Goal: Answer question/provide support: Share knowledge or assist other users

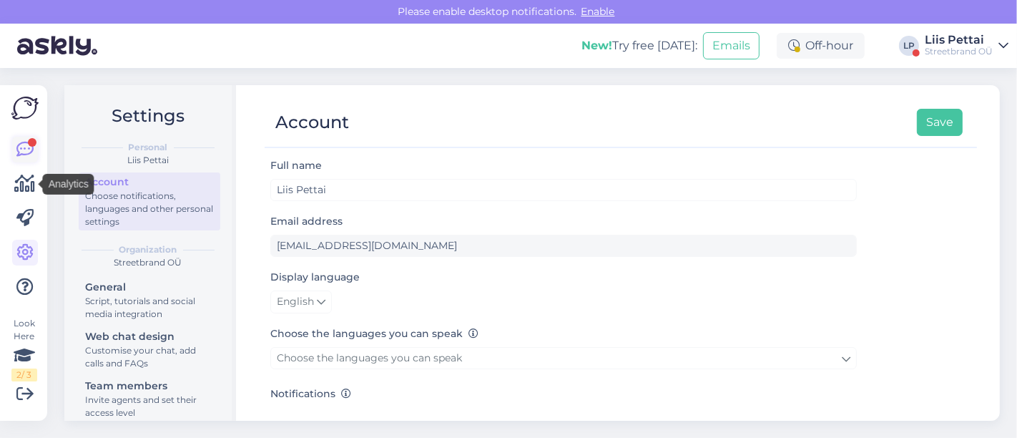
click at [16, 141] on icon at bounding box center [24, 149] width 17 height 17
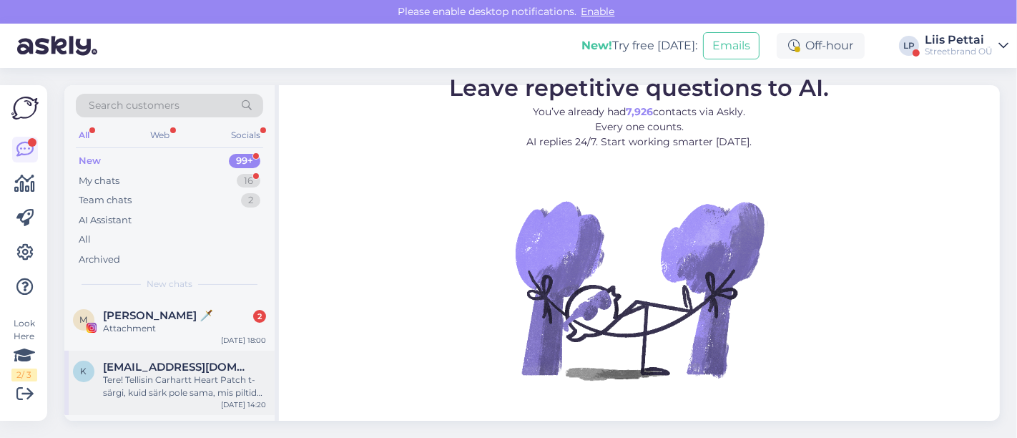
click at [138, 385] on div "Tere! Tellisin Carhartt Heart Patch t-särgi, kuid särk pole sama, mis piltide p…" at bounding box center [184, 386] width 163 height 26
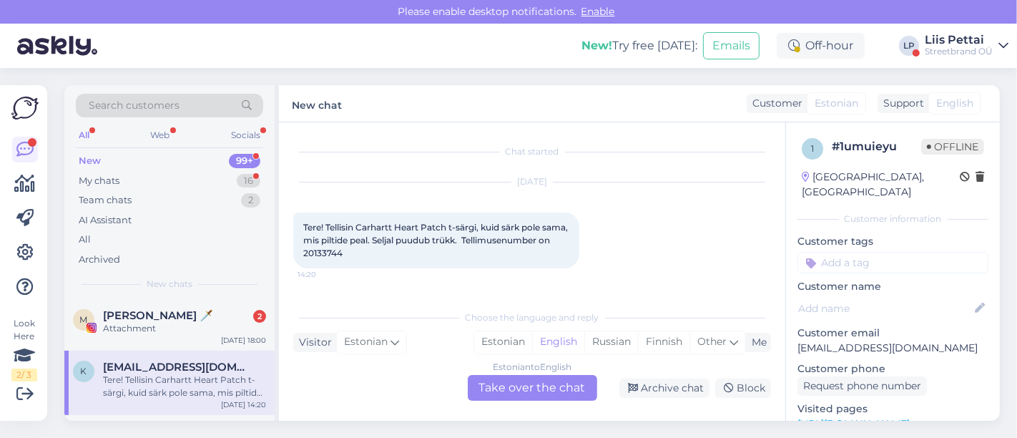
click at [556, 390] on div "Estonian to English Take over the chat" at bounding box center [532, 388] width 129 height 26
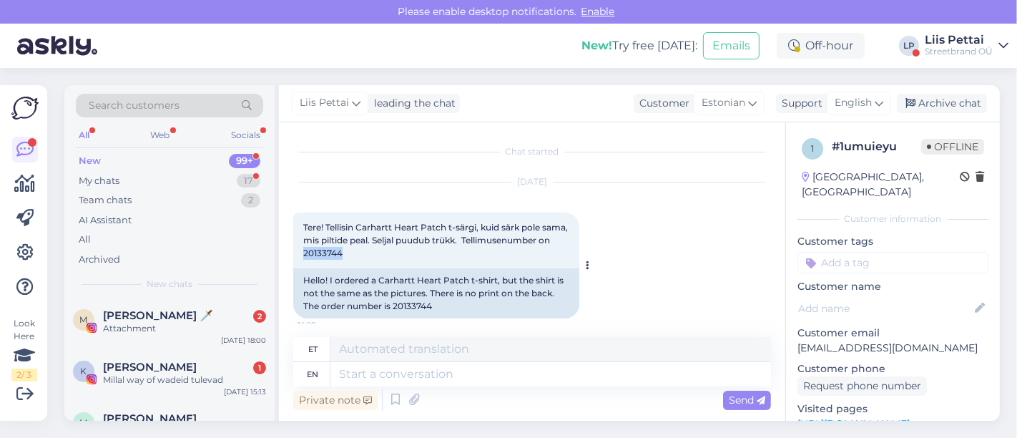
drag, startPoint x: 395, startPoint y: 254, endPoint x: 453, endPoint y: 257, distance: 58.7
click at [453, 257] on div "Tere! Tellisin Carhartt Heart Patch t-särgi, kuid särk pole sama, mis piltide p…" at bounding box center [436, 240] width 286 height 56
copy span "20133744"
click at [546, 373] on textarea at bounding box center [550, 374] width 440 height 24
type textarea "Tere, vä"
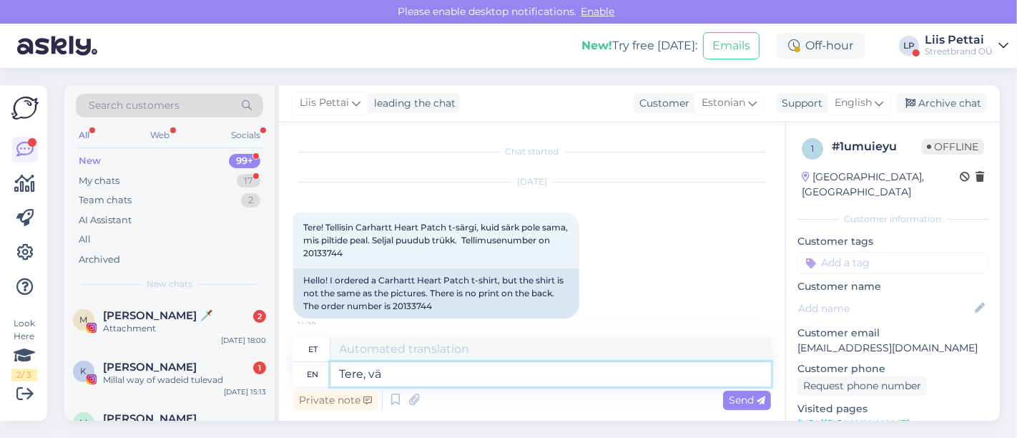
type textarea "Tere,"
type textarea "Tere, väga va"
type textarea "Tere, väga"
type textarea "Tere, väga vabandae,"
type textarea "Tere, väga vabandae"
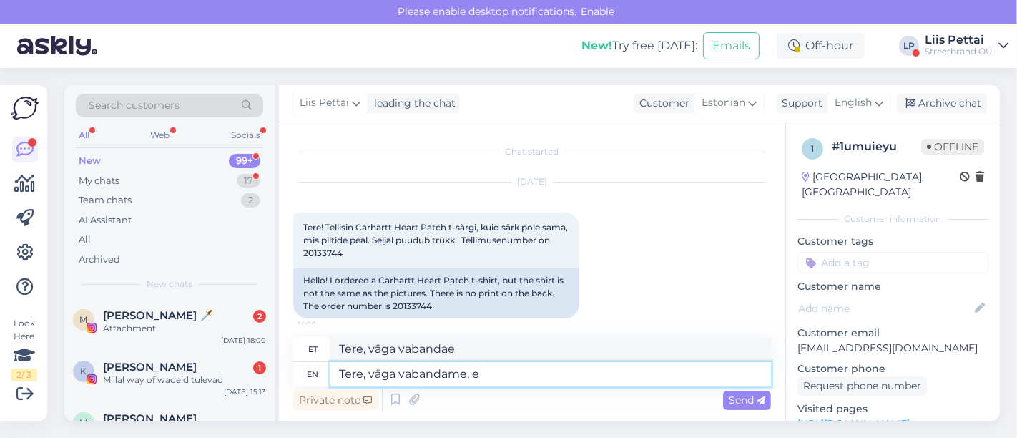
type textarea "Tere, väga vabandame, ei"
type textarea "Tere, väga vabandame"
type textarea "Tere, väga vabandame, meile o"
type textarea "Tere, väga vabandame, meile"
type textarea "Tere, väga vabandame, meile on sü"
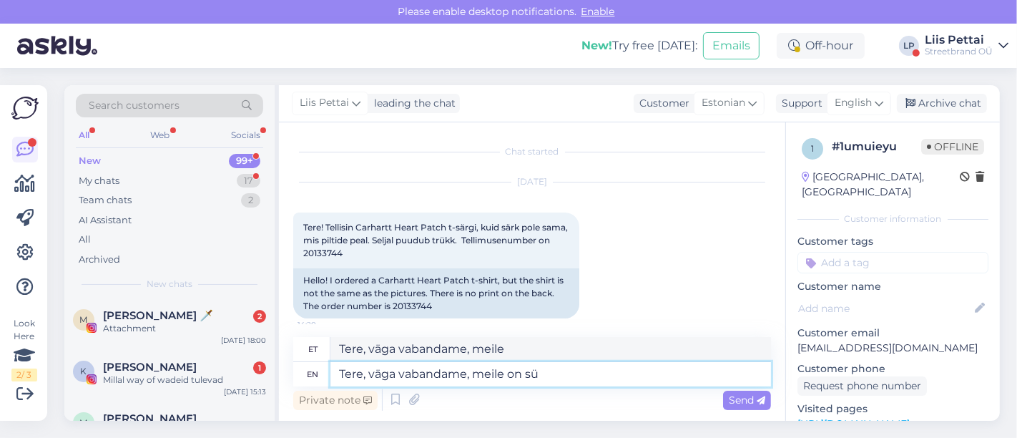
type textarea "Tere, väga vabandame, meile on"
type textarea "Tere, väga vabandame, meile on süsteemi sa"
type textarea "Tere, väga vabandame, meile on süsteemis"
type textarea "Tere, väga vabandame, meile on süsteemi saadetud va"
type textarea "Tere, väga vabandame, meile on süsteemi saadetud"
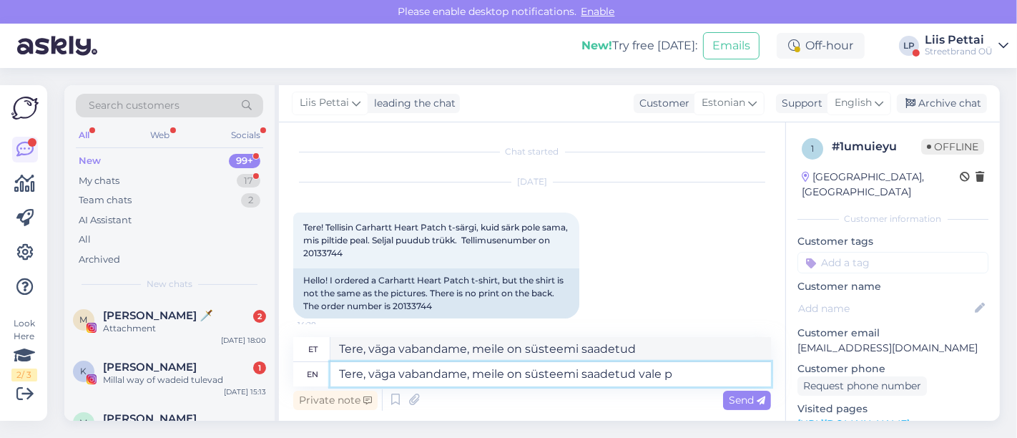
type textarea "Tere, väga vabandame, meile on süsteemi saadetud vale pi"
type textarea "Tere, väga vabandame, meile on süsteemi saadetud vale"
type textarea "Tere, väga vabandame, meile on süsteemi saadetud vale pilt, kah"
type textarea "Tere, väga vabandame, meile on süsteemi saadetud vale pilt,"
type textarea "Tere, väga vabandame, meile on süsteemi saadetud vale pilt, kahjuks"
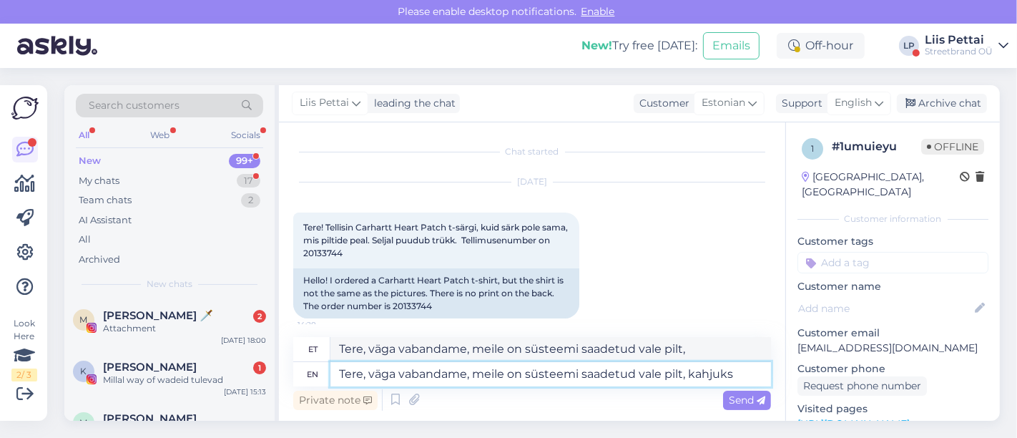
type textarea "Tere, väga vabandame, meile on süsteemi saadetud vale pilt, kahjuks"
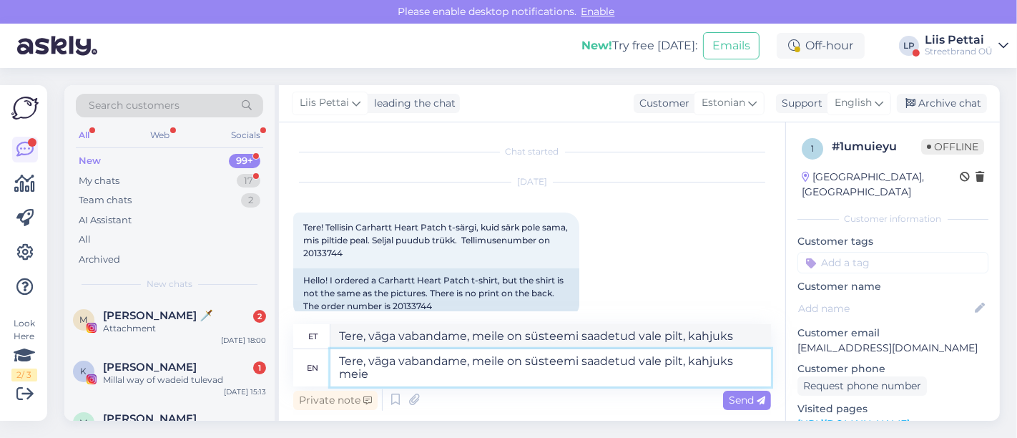
type textarea "Tere, väga vabandame, meile on süsteemi saadetud vale pilt, kahjuks meie m"
type textarea "Tere, väga vabandame, meile on süsteemi saadetud vale pilt, kahjuks meie"
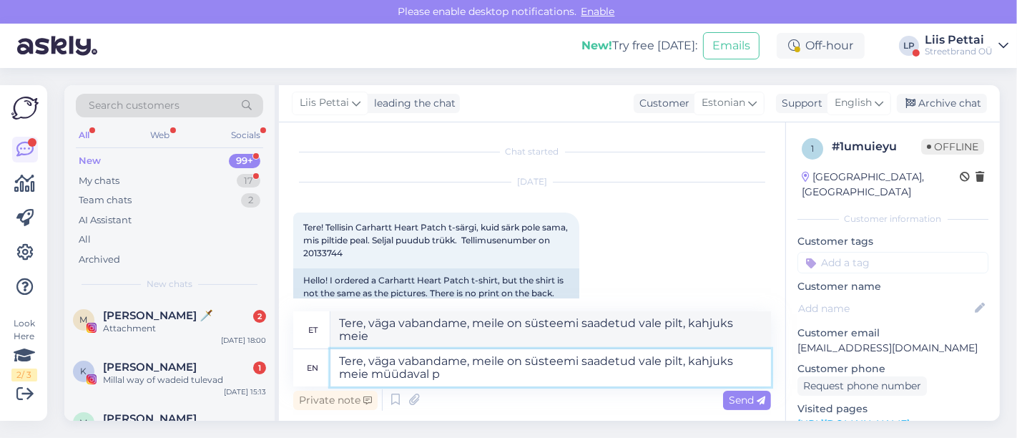
type textarea "Tere, väga vabandame, meile on süsteemi saadetud vale pilt, kahjuks meie müüdav…"
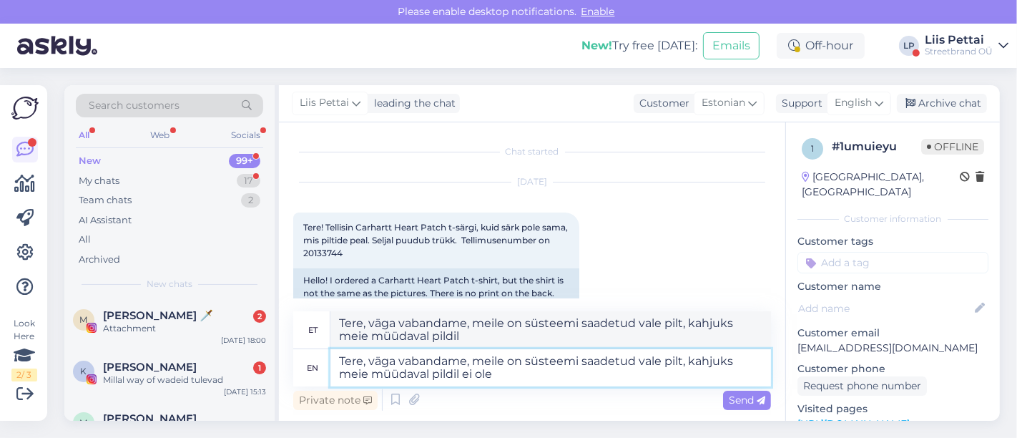
type textarea "Tere, väga vabandame, meile on süsteemi saadetud vale pilt, kahjuks meie müüdav…"
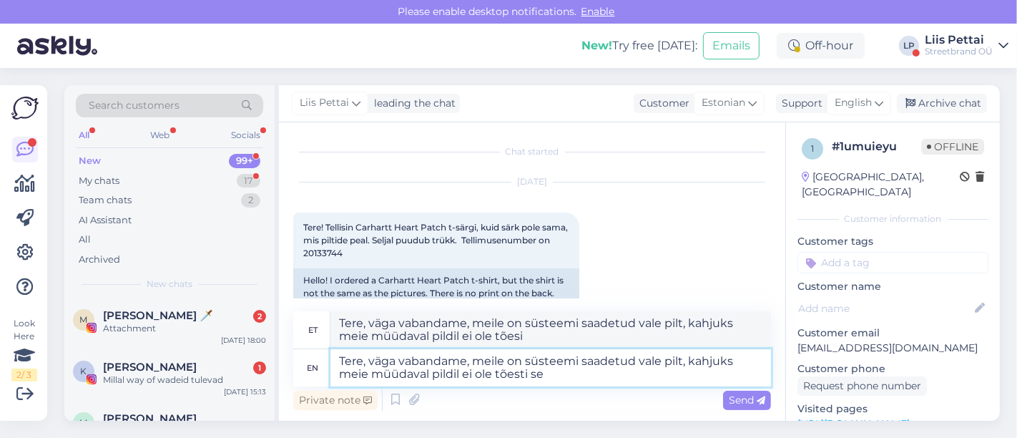
type textarea "Tere, väga vabandame, meile on süsteemi saadetud vale pilt, kahjuks meie müüdav…"
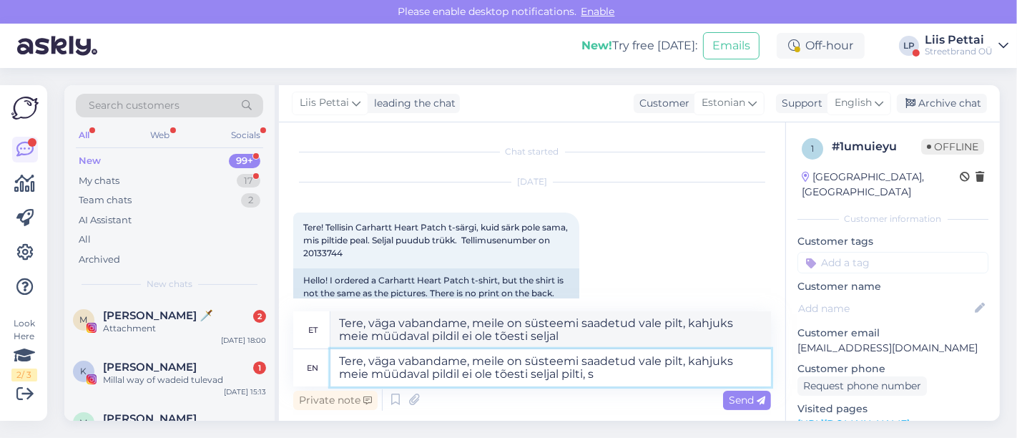
type textarea "Tere, väga vabandame, meile on süsteemi saadetud vale pilt, kahjuks meie müüdav…"
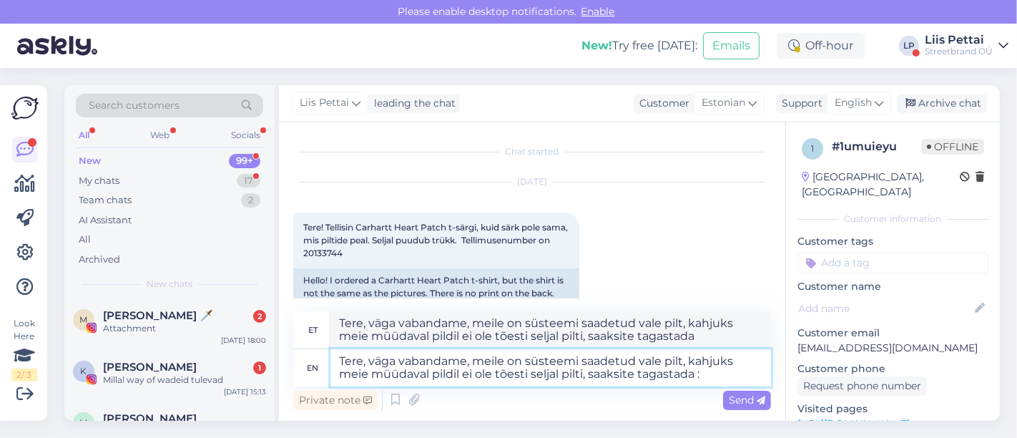
type textarea "Tere, väga vabandame, meile on süsteemi saadetud vale pilt, kahjuks meie müüdav…"
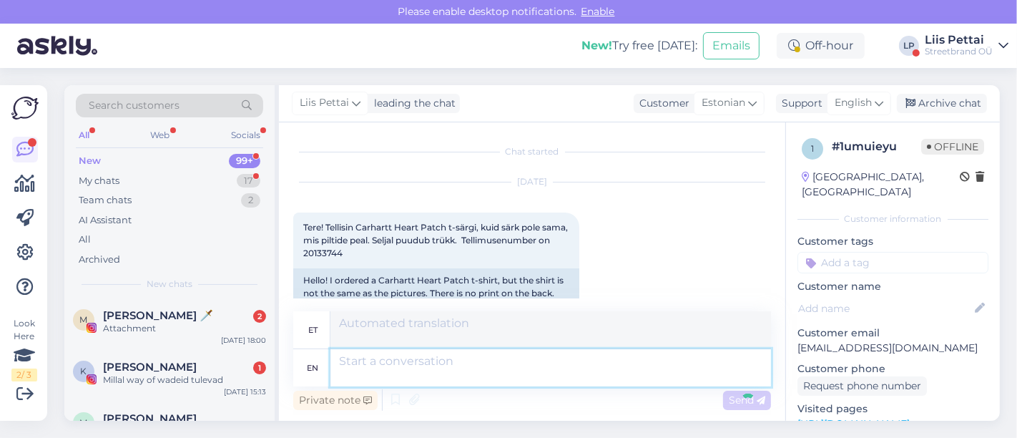
scroll to position [176, 0]
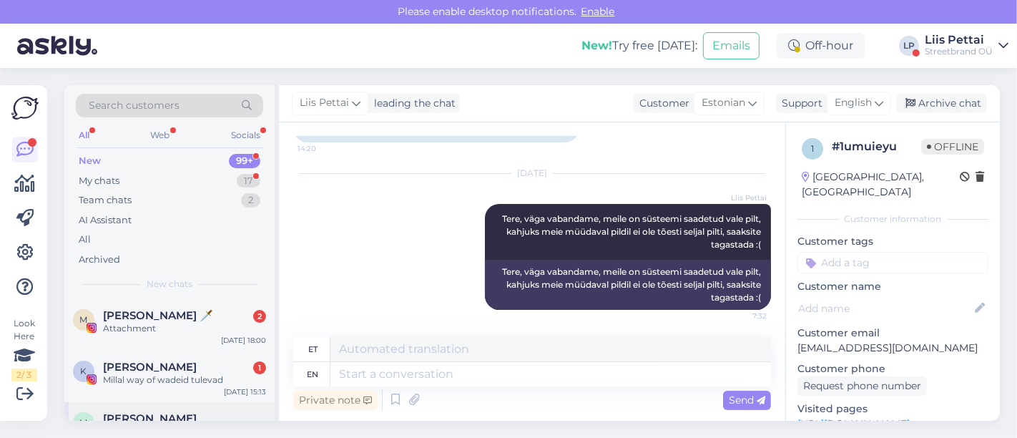
click at [87, 409] on div "M [PERSON_NAME] Attachment [DATE] 17:58" at bounding box center [169, 427] width 210 height 51
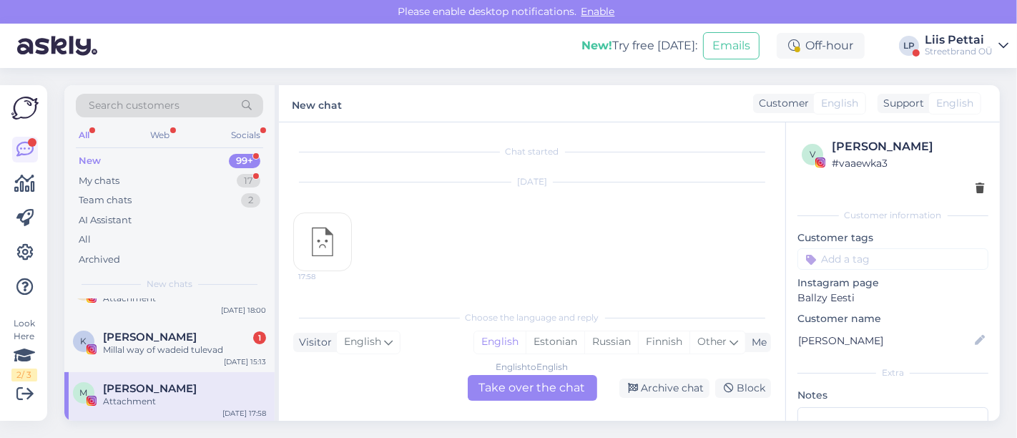
scroll to position [31, 0]
click at [124, 172] on div "My chats 17" at bounding box center [169, 181] width 187 height 20
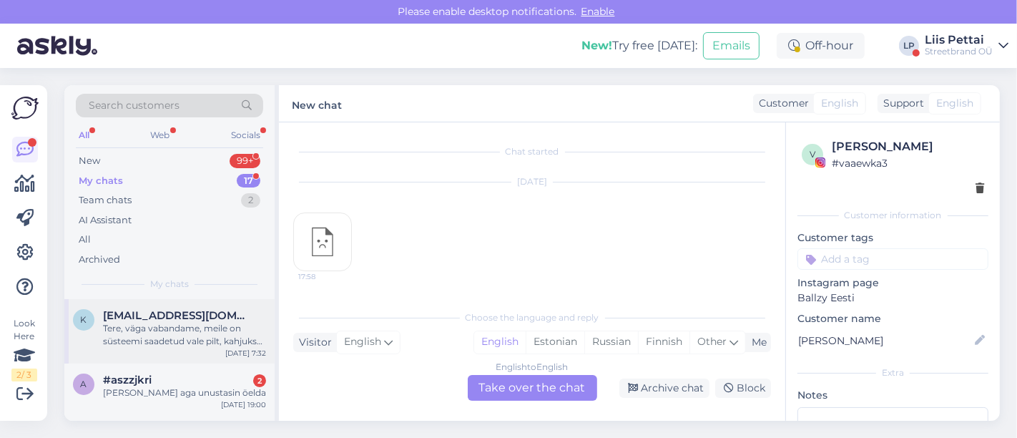
click at [162, 322] on div "Tere, väga vabandame, meile on süsteemi saadetud vale pilt, kahjuks meie müüdav…" at bounding box center [184, 335] width 163 height 26
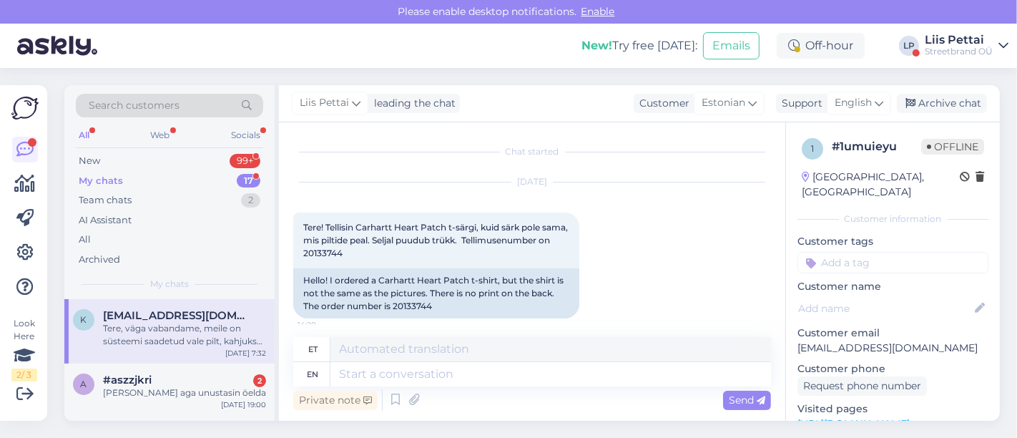
scroll to position [176, 0]
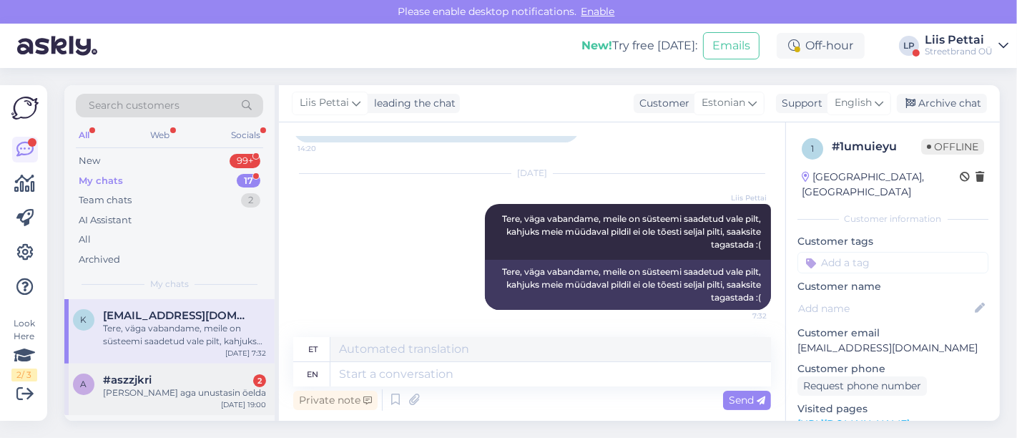
click at [152, 372] on div "a #aszzjkri 2 [PERSON_NAME] aga unustasin öelda [DATE] 19:00" at bounding box center [169, 388] width 210 height 51
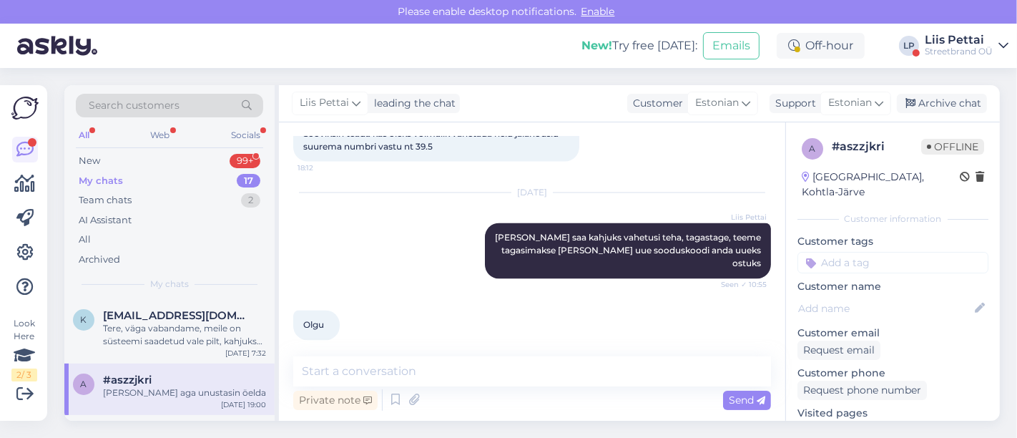
scroll to position [7109, 0]
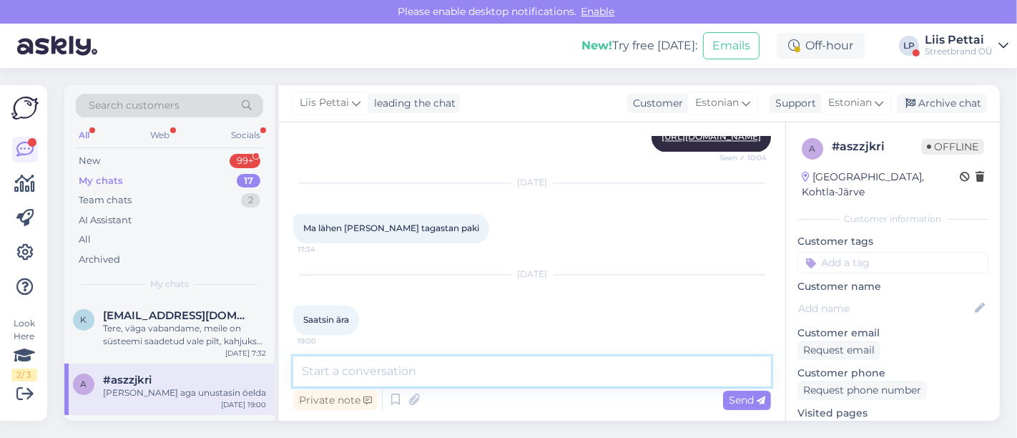
click at [522, 379] on textarea at bounding box center [532, 371] width 478 height 30
paste textarea "30OFF-V8VZE"
type textarea "siin on uus kood 30OFF-V8VZE"
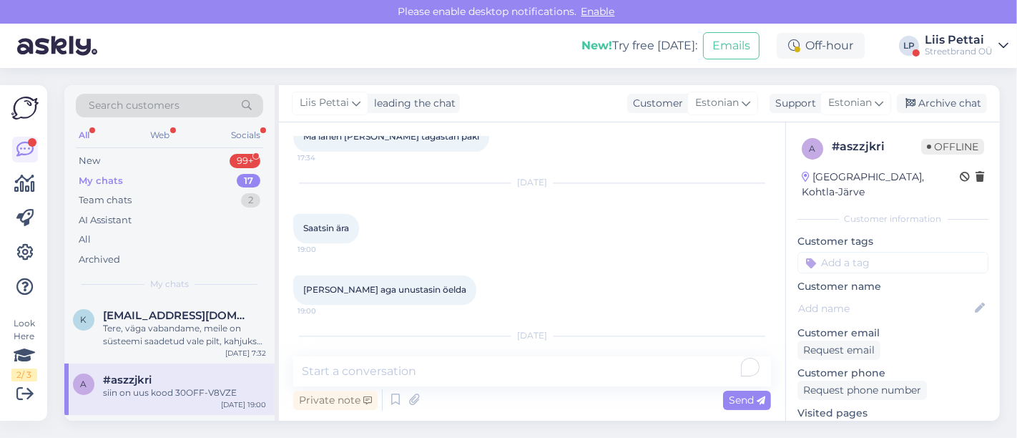
click at [128, 389] on div "siin on uus kood 30OFF-V8VZE" at bounding box center [184, 392] width 163 height 13
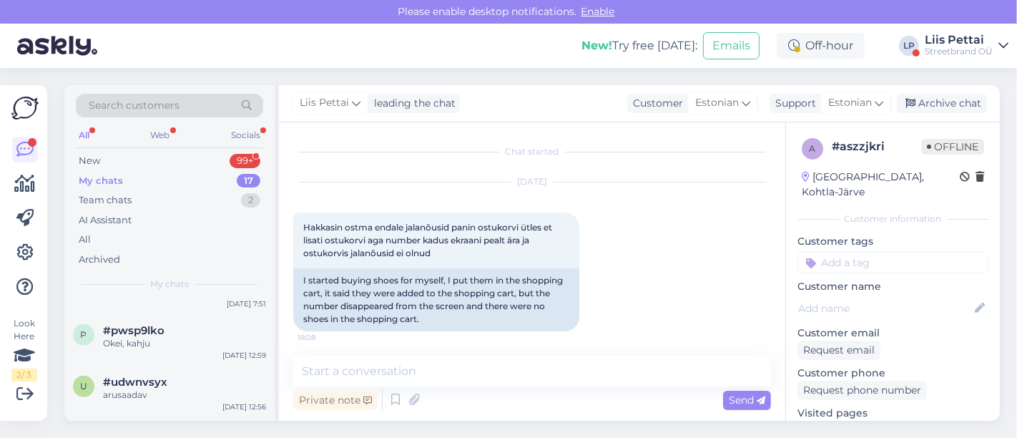
scroll to position [604, 0]
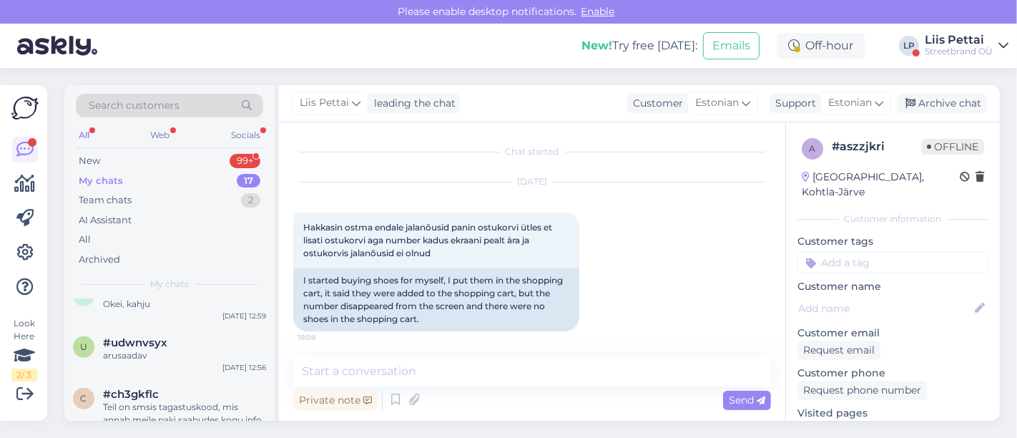
click at [974, 41] on div "Liis Pettai" at bounding box center [959, 39] width 68 height 11
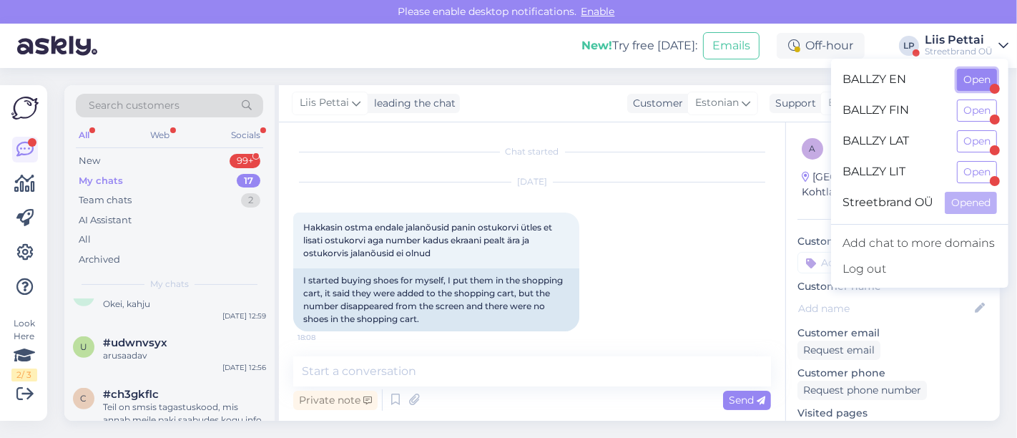
click at [972, 75] on button "Open" at bounding box center [977, 80] width 40 height 22
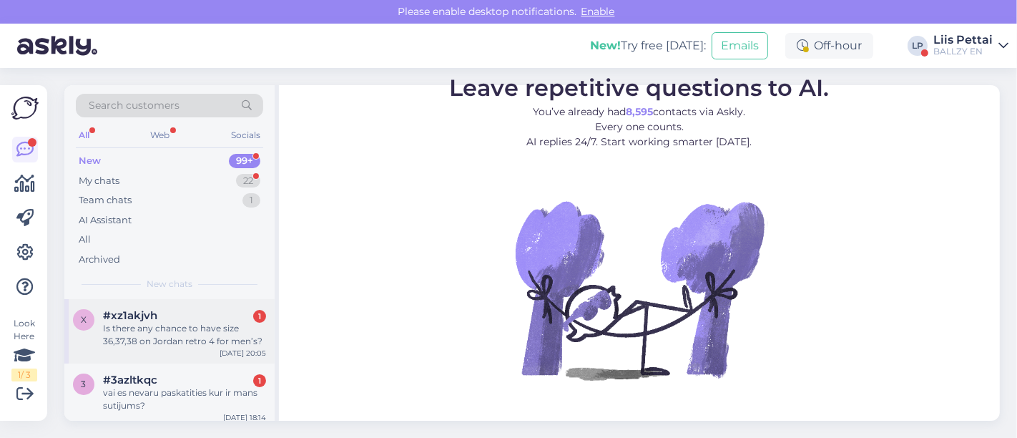
click at [191, 322] on div "Is there any chance to have size 36,37,38 on Jordan retro 4 for men’s?" at bounding box center [184, 335] width 163 height 26
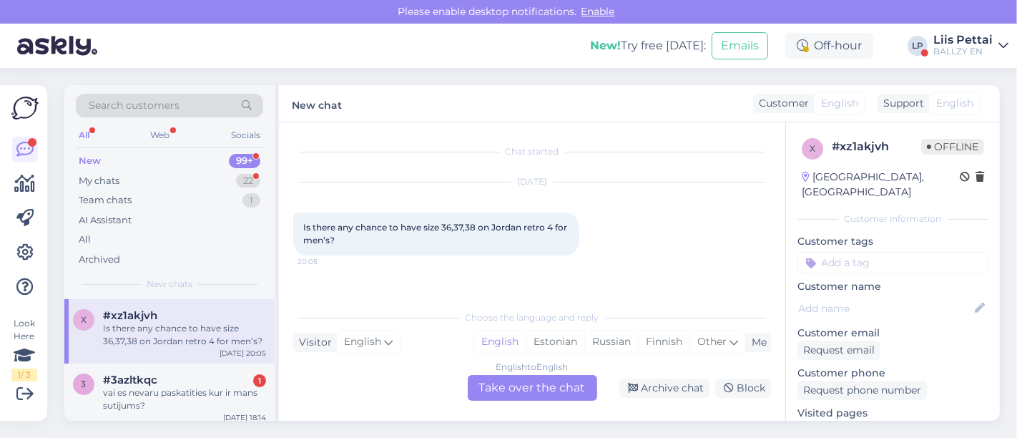
click at [532, 390] on div "English to English Take over the chat" at bounding box center [532, 388] width 129 height 26
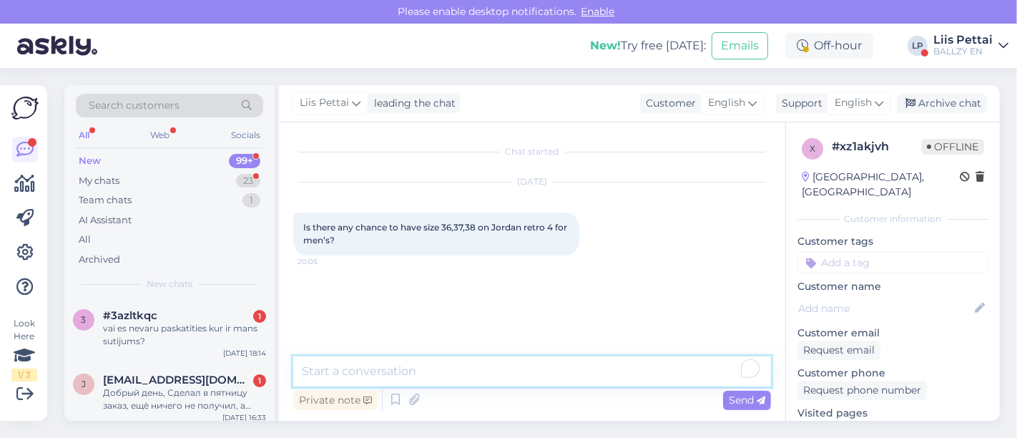
click at [536, 375] on textarea "To enrich screen reader interactions, please activate Accessibility in Grammarl…" at bounding box center [532, 371] width 478 height 30
click at [892, 421] on link "[URL][DOMAIN_NAME][PERSON_NAME]" at bounding box center [895, 427] width 197 height 13
click at [463, 385] on textarea "To enrich screen reader interactions, please activate Accessibility in Grammarl…" at bounding box center [532, 371] width 478 height 30
type textarea "w"
type textarea "e"
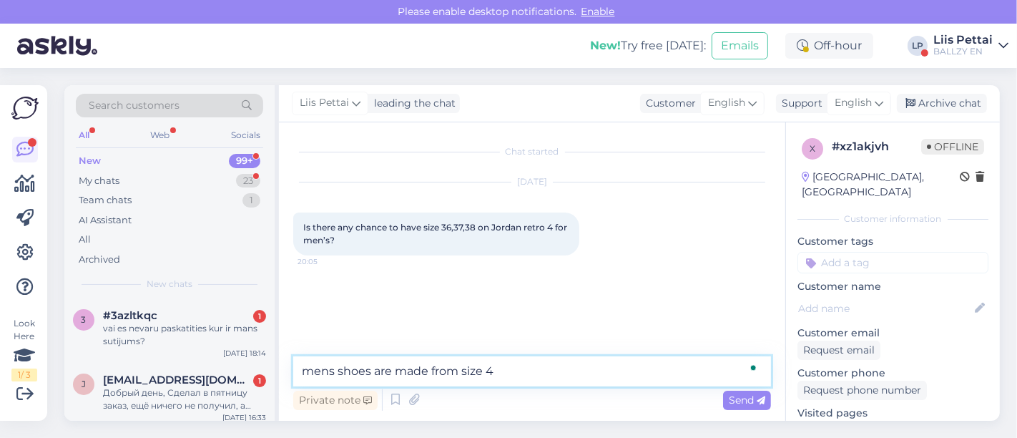
type textarea "mens shoes are made from size 42"
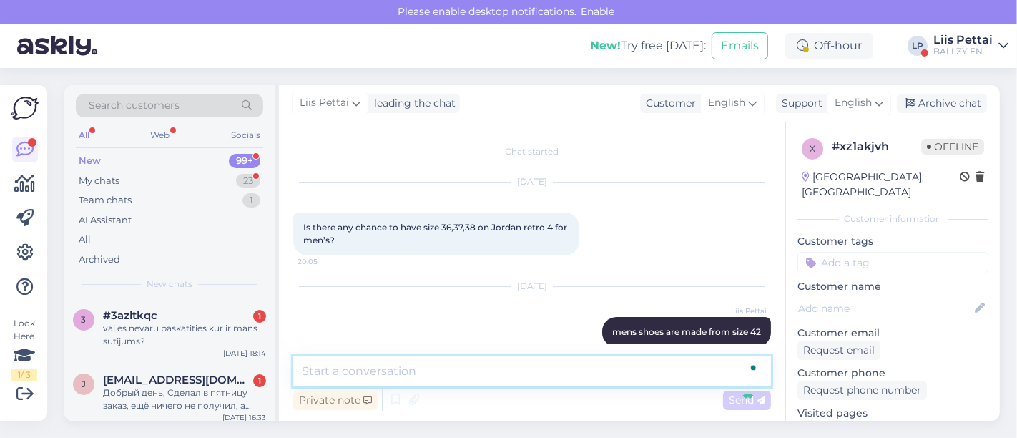
scroll to position [18, 0]
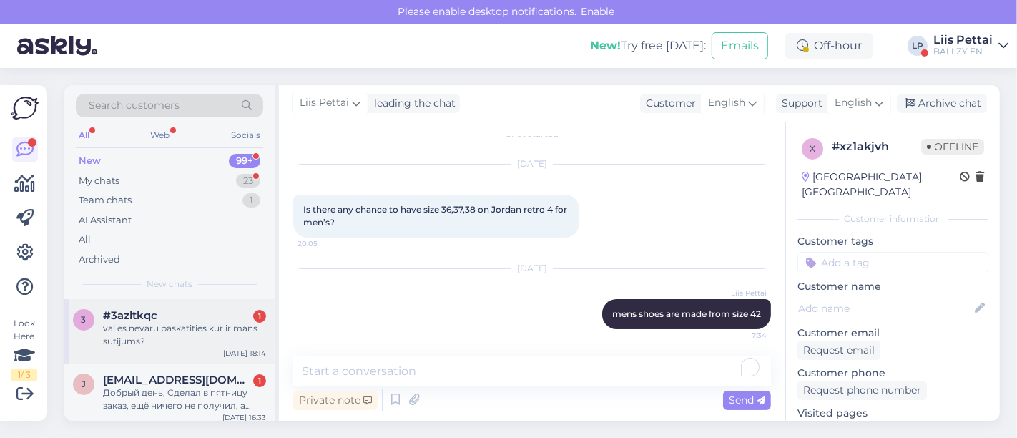
click at [149, 347] on div "3 #3azltkqc 1 vai es nevaru paskatities kur ir mans sutijums? [DATE] 18:14" at bounding box center [169, 331] width 210 height 64
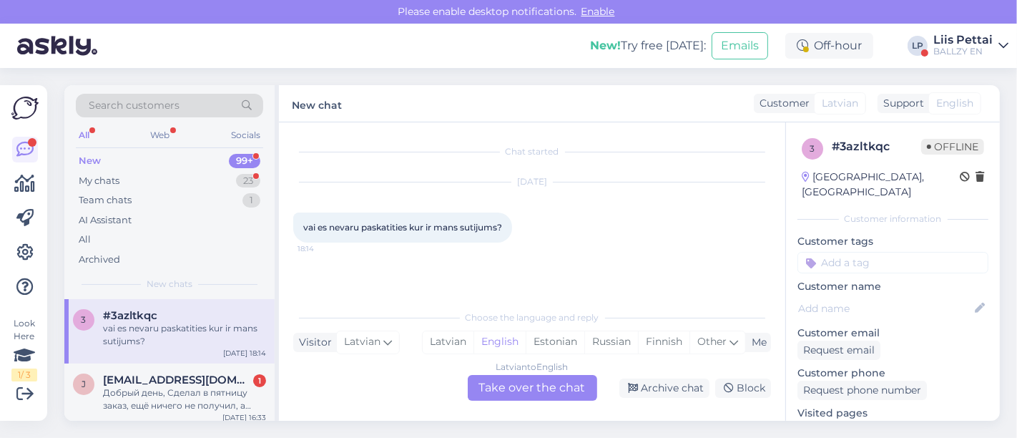
click at [519, 389] on div "Latvian to English Take over the chat" at bounding box center [532, 388] width 129 height 26
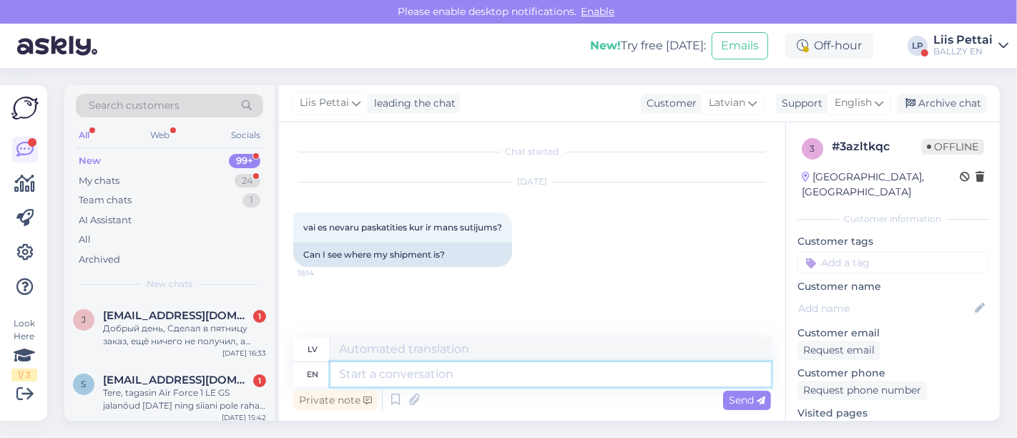
click at [506, 381] on textarea at bounding box center [550, 374] width 440 height 24
type textarea "you wi"
type textarea "tu"
type textarea "you will get"
type textarea "tu [PERSON_NAME]"
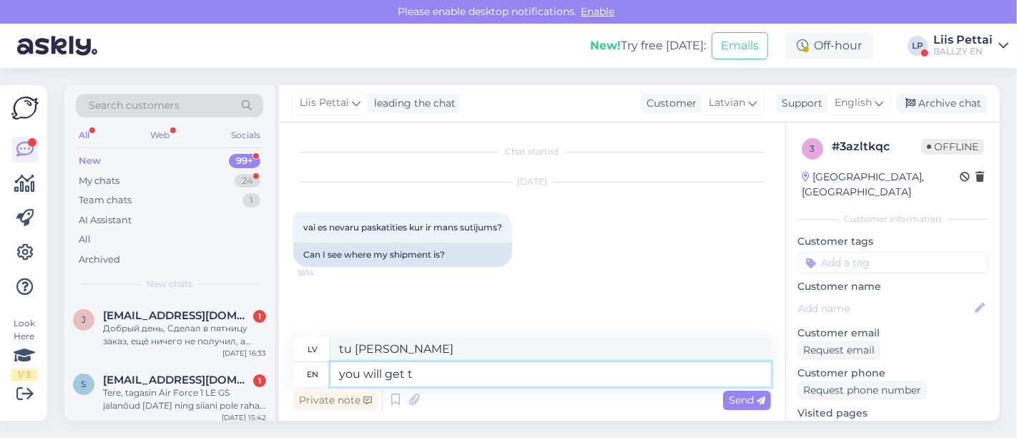
type textarea "you will get tr"
type textarea "tu dabūsi"
type textarea "you will get tracking o"
type textarea "jūs saņemsiet izsekošanas iespēju"
type textarea "you will get tracking on yo"
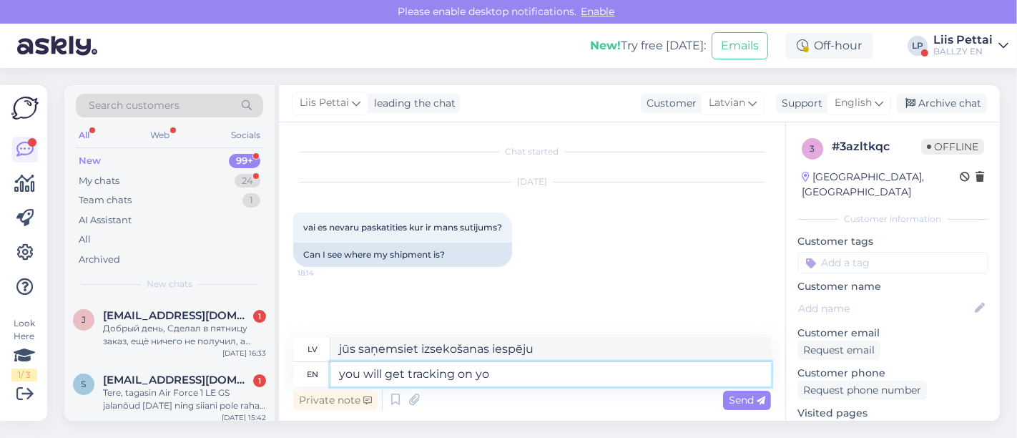
type textarea "jūs saņemsiet izsekošanas informāciju"
type textarea "you will get tracking on your emai"
type textarea "jūs saņemsiet izsekošanu savam"
type textarea "you will get tracking on your email on"
type textarea "jūs saņemsiet izsekošanas informāciju savā e-pastā"
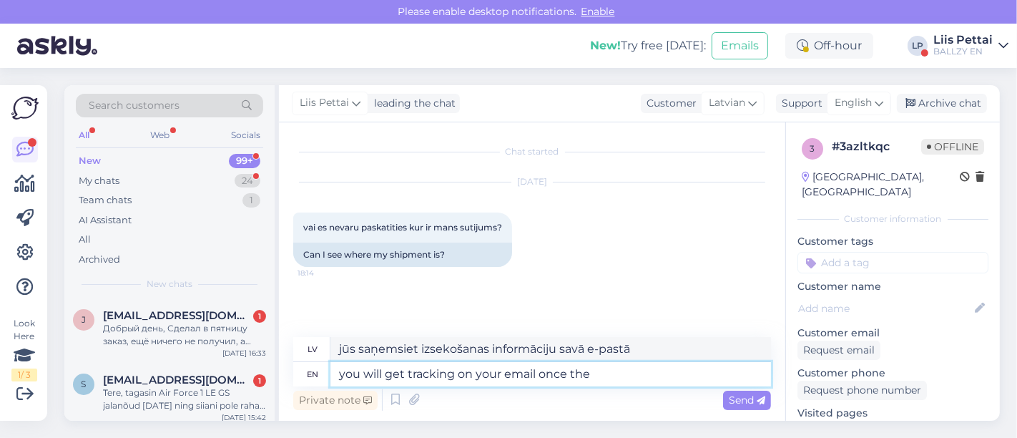
type textarea "you will get tracking on your email once the"
type textarea "Vienreiz jūs saņemsiet izsekošanas informāciju savā e-pastā"
type textarea "you will get tracking on your email once the ord"
type textarea "Tiklīdz jūs saņemsiet izsekošanas informāciju savā e-pastā"
type textarea "you will get tracking on your email once the order s"
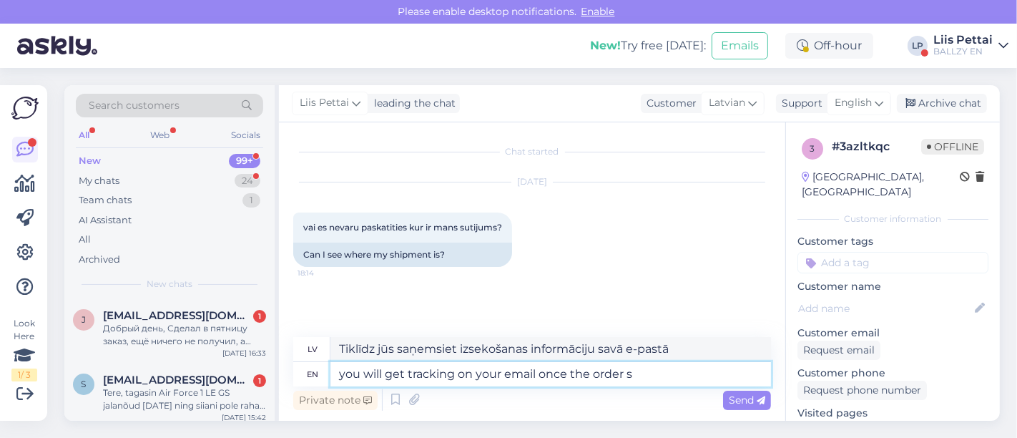
type textarea "Pēc pasūtījuma saņemšanas jūs saņemsiet izsekošanas informāciju savā e-pastā"
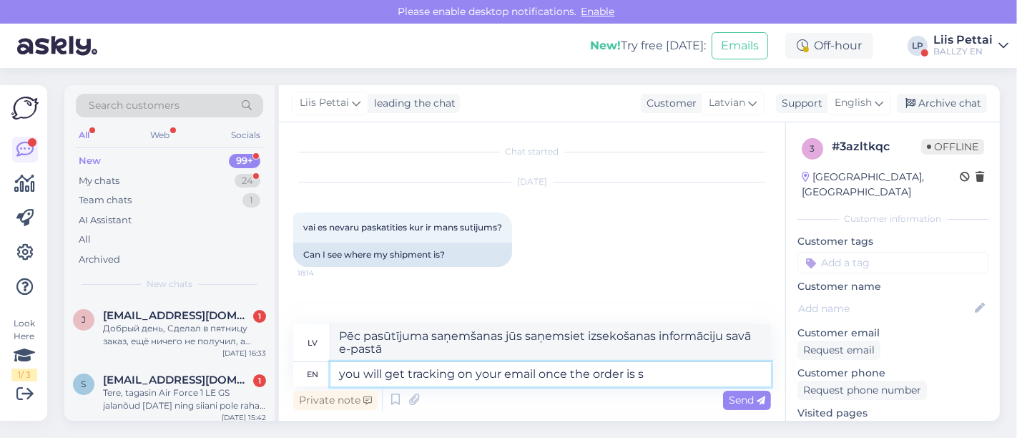
type textarea "you will get tracking on your email once the order is sh"
type textarea "Kad pasūtījums būs veikts, savā e-pastā saņemsiet izsekošanas informāciju"
type textarea "you will get tracking on your email once the order is shipped"
type textarea "Kad pasūtījums būs nosūtīts, jūs saņemsiet izsekošanas informāciju savā e-pastā."
type textarea "you will get tracking on your email once the order is shipped out f"
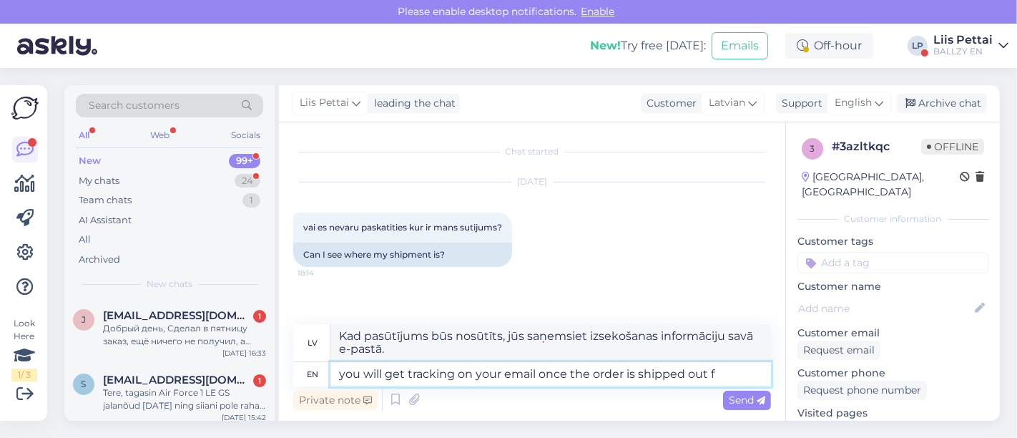
type textarea "Kad pasūtījums būs nosūtīts, jūs saņemsiet izsekošanas informāciju savā e-pastā"
type textarea "you will get tracking on your email once the order is shipped out from the"
type textarea "Jūs saņemsiet izsekošanas informāciju savā e-pastā, tiklīdz pasūtījums būs nosū…"
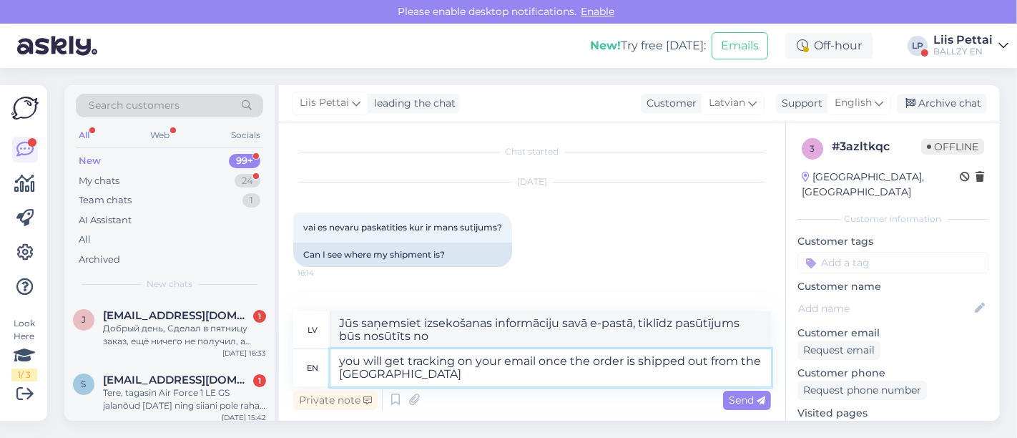
type textarea "you will get tracking on your email once the order is shipped out from the war"
type textarea "Jūs saņemsiet izsekošanas informāciju savā e-pastā, tiklīdz pasūtījums būs nosū…"
type textarea "you will get tracking on your email once the order is shipped out from the ware…"
type textarea "Jūs saņemsiet izsekošanas informāciju savā e-pastā, tiklīdz pasūtījums būs nosū…"
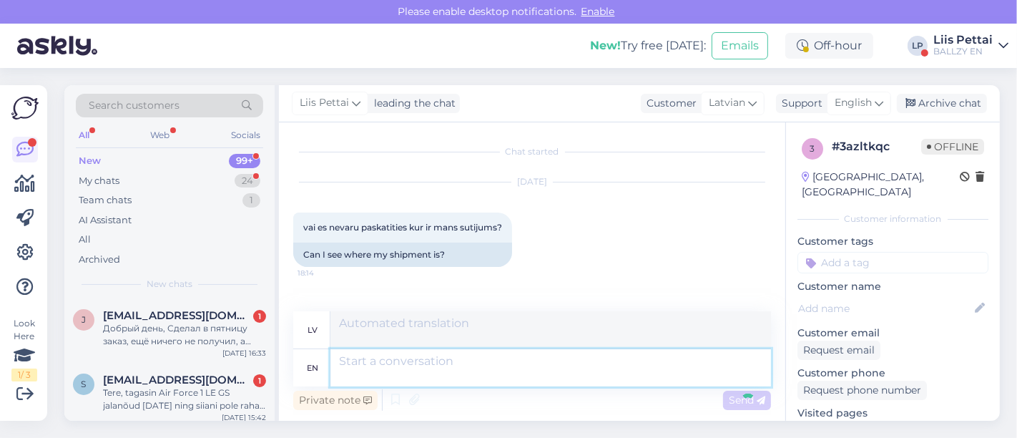
scroll to position [99, 0]
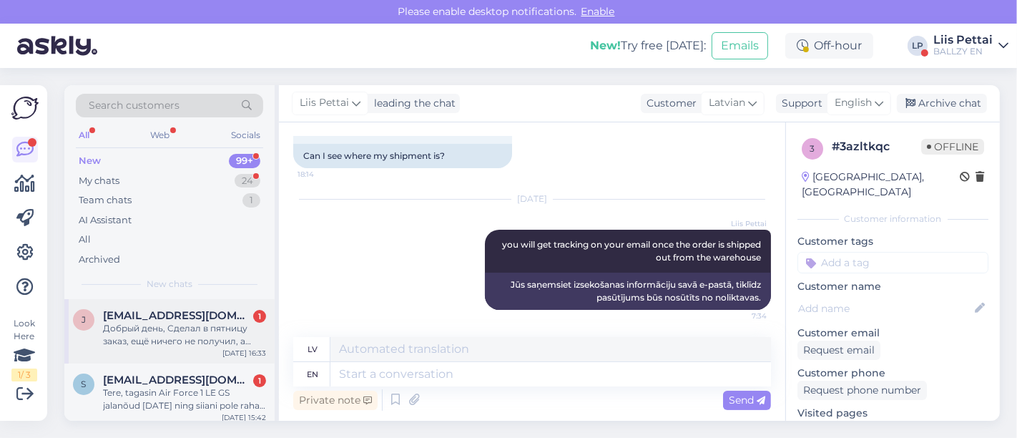
click at [154, 339] on div "Добрый день, Сделал в пятницу заказ, ещё ничего не получил, а пишет, что выполн…" at bounding box center [184, 335] width 163 height 26
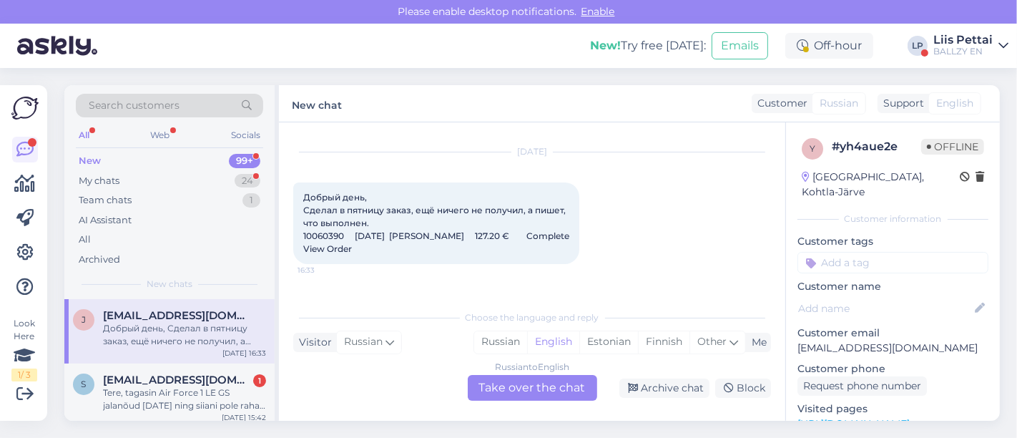
click at [513, 392] on div "Russian to English Take over the chat" at bounding box center [532, 388] width 129 height 26
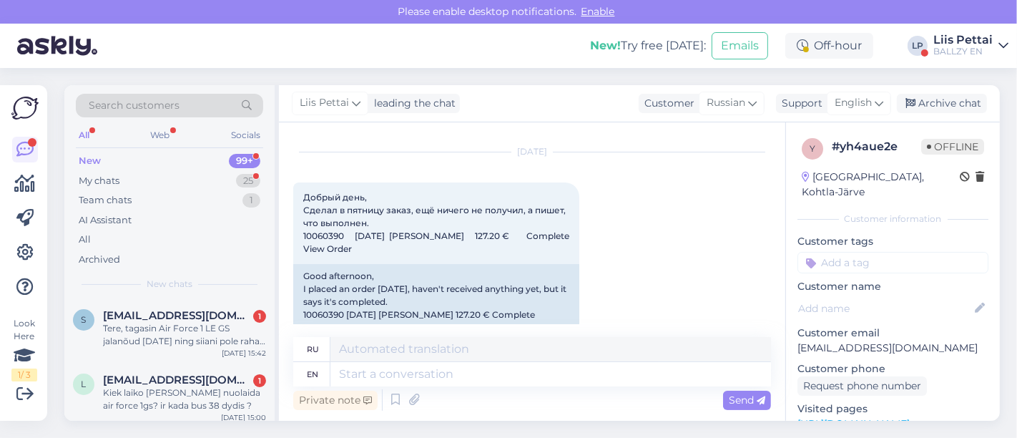
click at [510, 389] on div "Private note Send" at bounding box center [532, 399] width 478 height 27
click at [506, 379] on textarea at bounding box center [550, 374] width 440 height 24
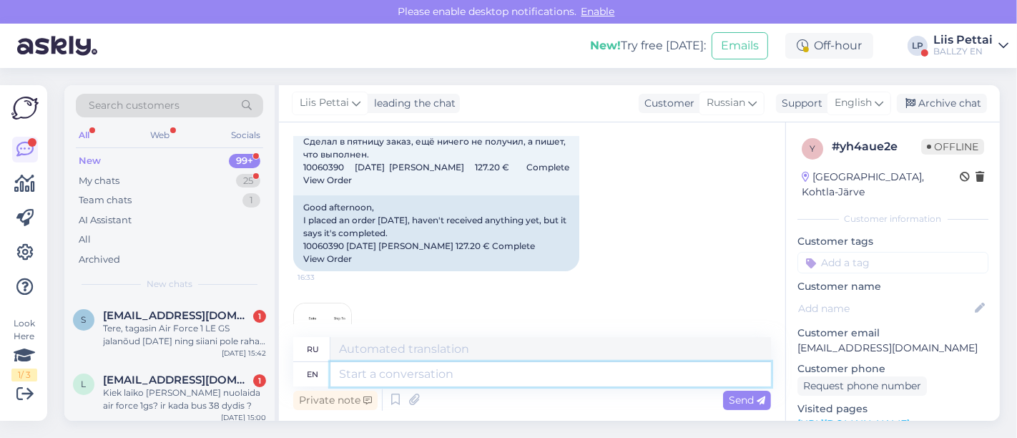
scroll to position [102, 0]
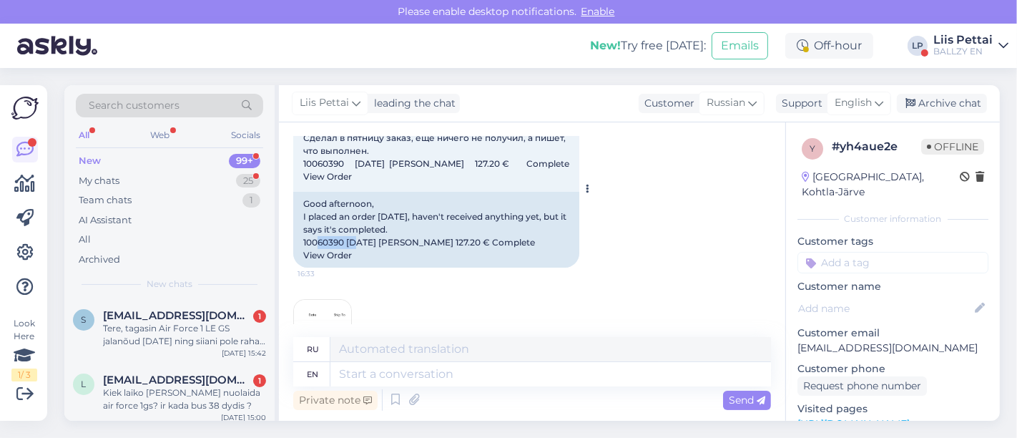
drag, startPoint x: 304, startPoint y: 240, endPoint x: 343, endPoint y: 245, distance: 39.6
click at [343, 245] on div "Good afternoon, I placed an order [DATE], haven't received anything yet, but it…" at bounding box center [436, 230] width 286 height 76
copy div "10060390"
click at [435, 370] on textarea at bounding box center [550, 374] width 440 height 24
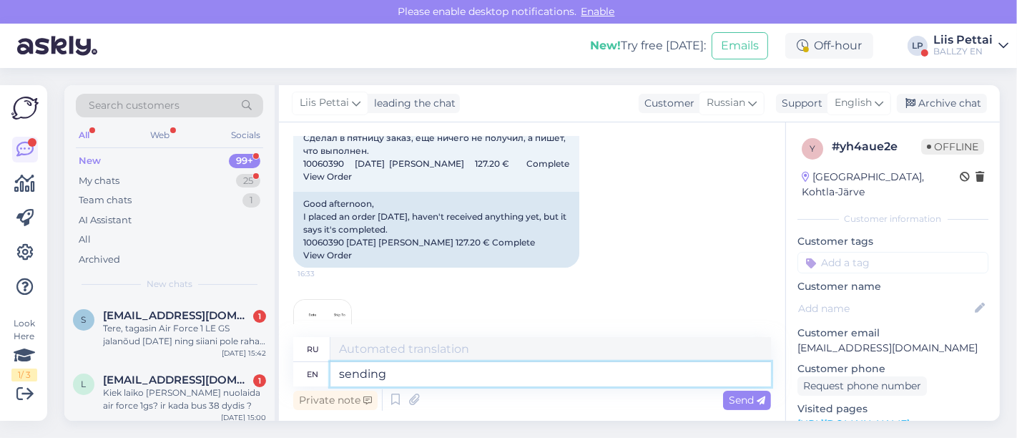
type textarea "sending r"
type textarea "отправка"
type textarea "sending orders ou"
type textarea "отправка заказов"
type textarea "sending orders out 2-7 wor"
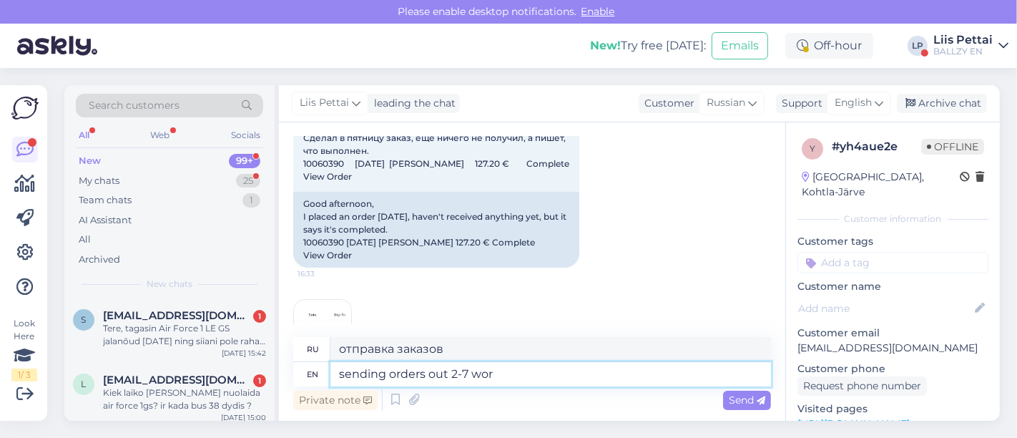
type textarea "отправка заказов 2-7"
type textarea "sending orders out 2-7 workdays"
type textarea "отправка заказов 2-7 рабочих дней"
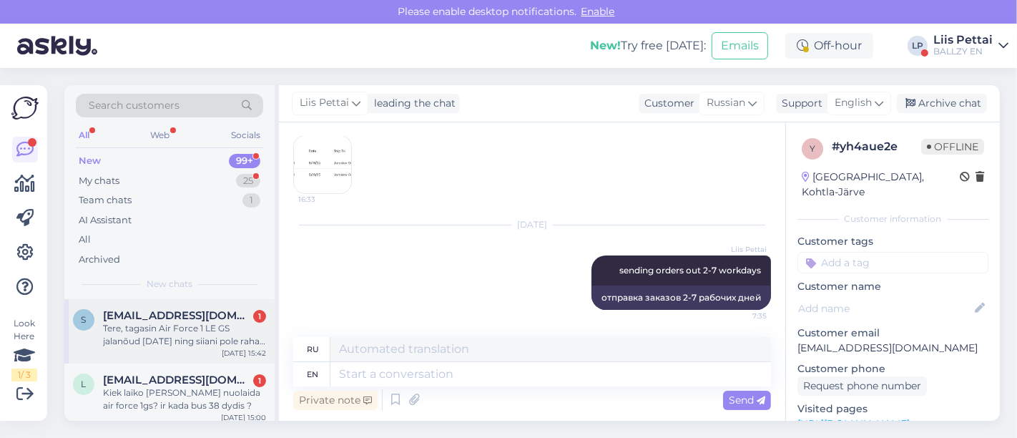
click at [182, 329] on div "Tere, tagasin Air Force 1 LE GS jalanõud [DATE] ning siiani pole raha tagastatu…" at bounding box center [184, 335] width 163 height 26
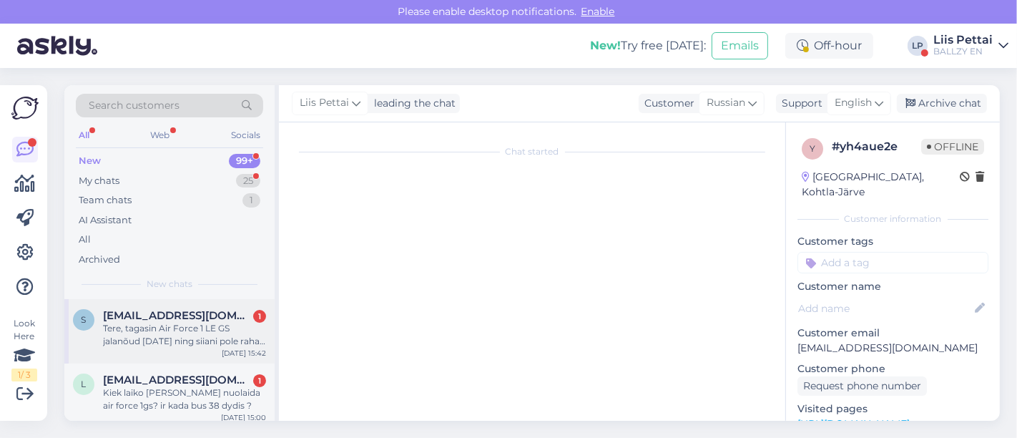
scroll to position [0, 0]
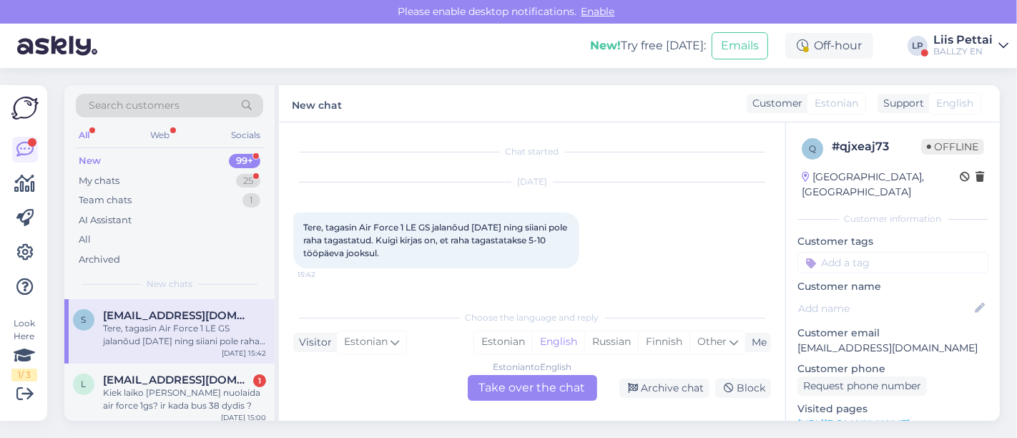
click at [506, 391] on div "Estonian to English Take over the chat" at bounding box center [532, 388] width 129 height 26
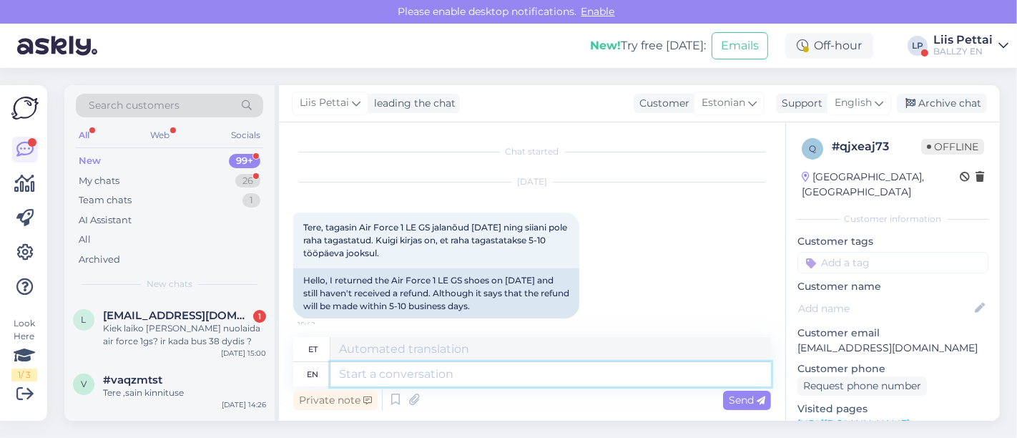
click at [476, 380] on textarea at bounding box center [550, 374] width 440 height 24
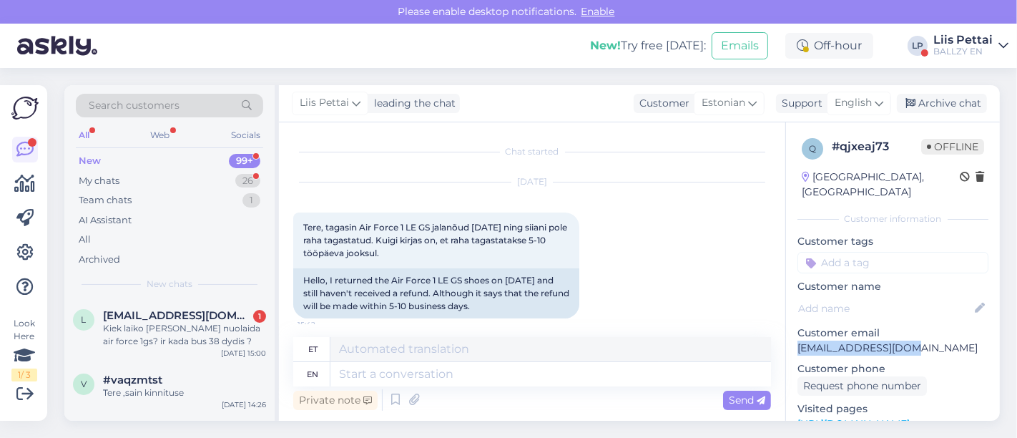
drag, startPoint x: 917, startPoint y: 329, endPoint x: 792, endPoint y: 341, distance: 125.7
click at [792, 341] on div "q # qjxeaj73 Offline [GEOGRAPHIC_DATA], [GEOGRAPHIC_DATA] Customer information …" at bounding box center [893, 423] width 214 height 603
copy p "[EMAIL_ADDRESS][DOMAIN_NAME]"
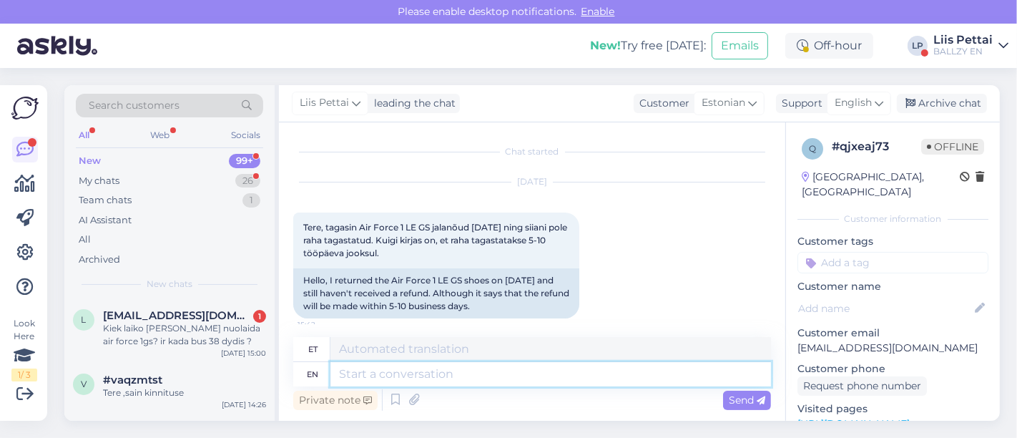
click at [445, 379] on textarea at bounding box center [550, 374] width 440 height 24
type textarea "Tere, ai"
type textarea "Tere,"
type textarea "Tere, aitäh kir"
type textarea "Tere, aitäh"
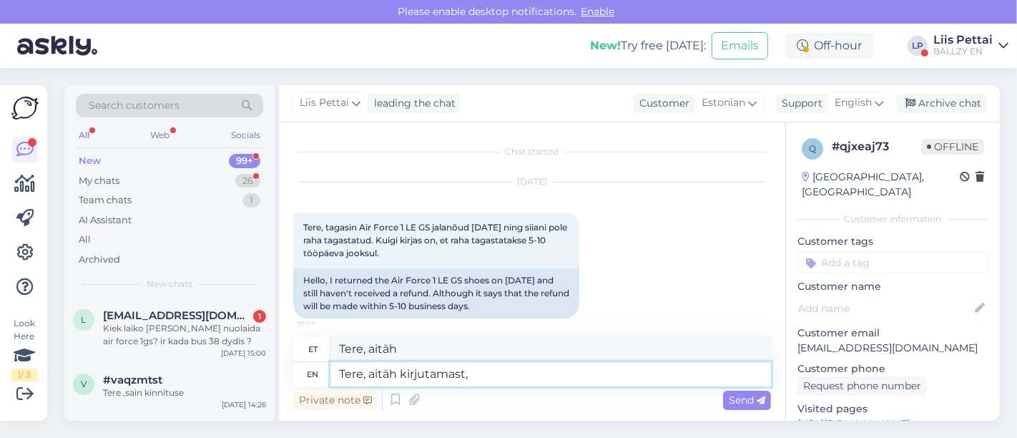
type textarea "Tere, aitäh kirjutamast, t"
type textarea "Tere, aitäh kirjutamast,"
type textarea "Tere, aitäh kirjutamast, teie taga"
type textarea "Tere, aitäh kirjutamast, teie"
type textarea "Tere, aitäh kirjutamast, teie tagasimakse"
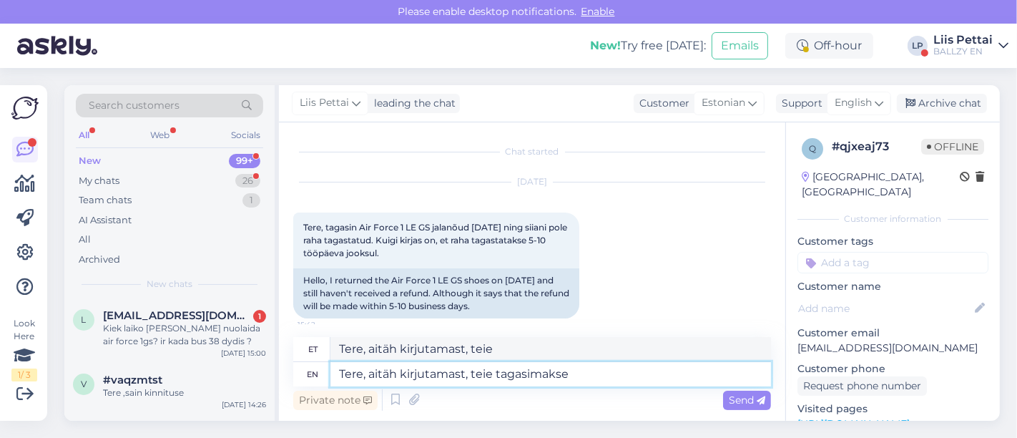
type textarea "Tere, aitäh kirjutamast, teie tagasimakse"
type textarea "Tere, aitäh kirjutamast, teie tagasimakse oli mo"
type textarea "Tere, aitäh kirjutamast, teie tagasimakse oli"
type textarea "Tere, aitäh kirjutamast, teie tagasimakse oli montonio po"
type textarea "Tere, aitäh kirjutamast, teie tagasimakse oli montonio"
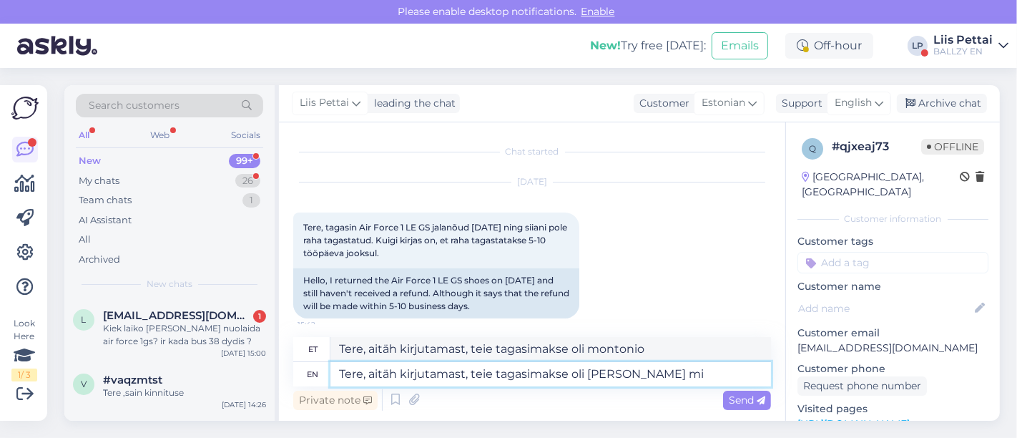
type textarea "Tere, aitäh kirjutamast, teie tagasimakse oli [PERSON_NAME] min"
type textarea "Tere, aitäh kirjutamast, teie tagasimakse oli [PERSON_NAME]"
type textarea "Tere, aitäh kirjutamast, teie tagasimakse oli [PERSON_NAME] mingil p"
type textarea "Tere, aitäh kirjutamast, teiemakse oli [PERSON_NAME] poolt"
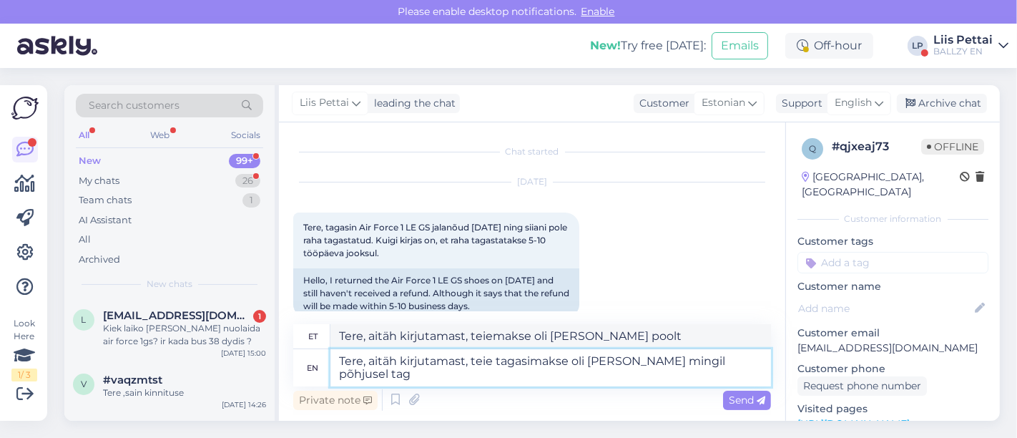
type textarea "Tere, aitäh kirjutamast, teie tagasimakse oli [PERSON_NAME] mingil põhjusel taga"
type textarea "Tere, aitäh kirjutamast, teie oli montooni poolt tagasimakse vajalik"
type textarea "Tere, aitäh kirjutamast, teie tagasimakse oli [PERSON_NAME] mingil põhjusel tag…"
type textarea "Tere, aitäh kirjutamast, teie oli montooni tagasimakse poolt vajalik tagasilü"
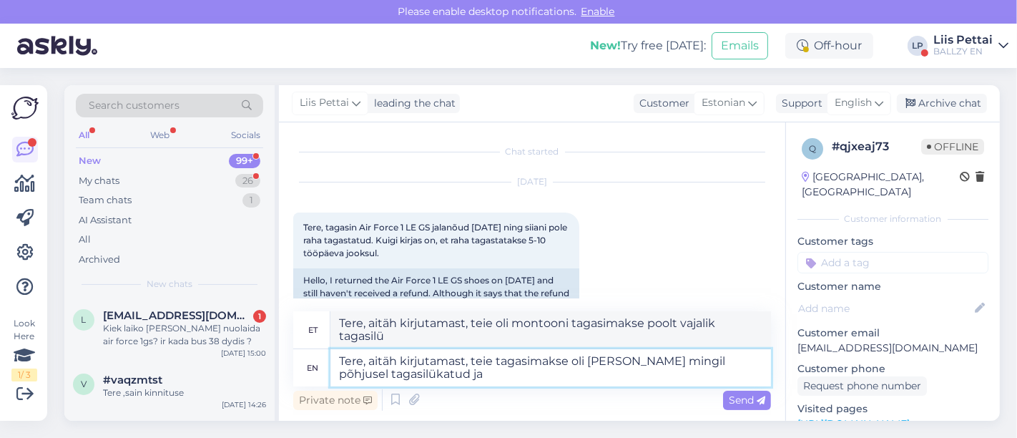
type textarea "Tere, aitäh kirjutamast, teie tagasimakse oli [PERSON_NAME] mingil põhjusel tag…"
type textarea "Tere, aitäh kirjutamast, teie maks oli [PERSON_NAME] vajalik tagasilükatud"
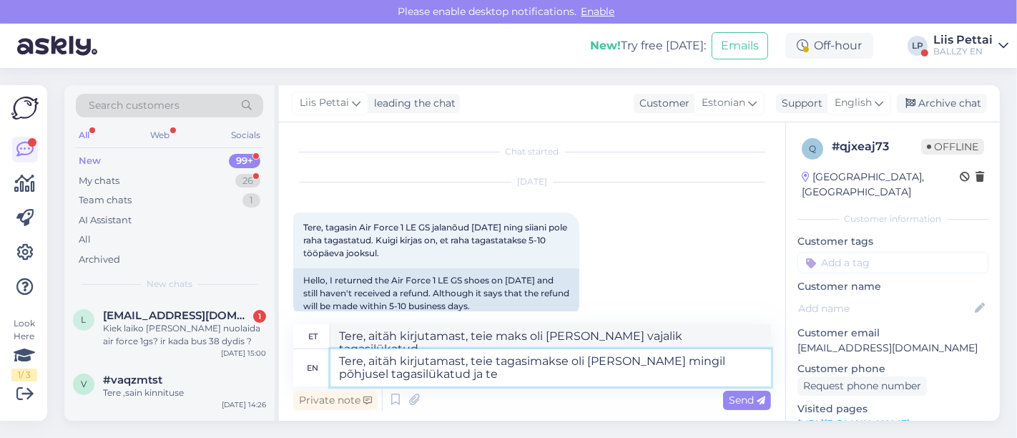
type textarea "Tere, aitäh kirjutamast, teie tagasimakse oli [PERSON_NAME] mingil põhjusel tag…"
type textarea "Tere, aitäh kirjutamast, teiemakse oli [PERSON_NAME] vajalik tagasilükatud ja"
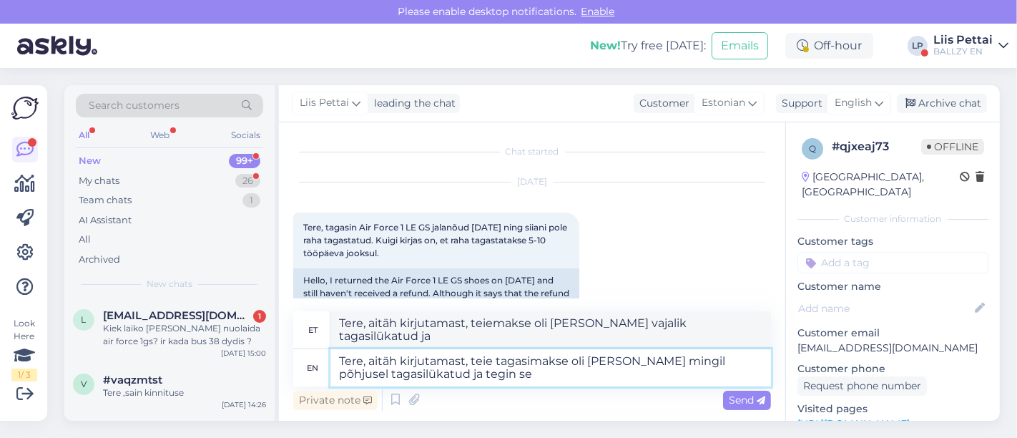
type textarea "Tere, aitäh kirjutamast, teie tagasimakse oli [PERSON_NAME] mingil põhjusel tag…"
type textarea "Tere, aitäh kirjutamast, teiemakse oli [PERSON_NAME] vajalik tagasilükatud [PER…"
type textarea "Tere, aitäh kirjutamast, teie tagasimakse oli [PERSON_NAME] mingil põhjusel tag…"
type textarea "Tere, aitäh kirjutamast, teiemakse oli [PERSON_NAME] vajalik tagasilükatud [PER…"
type textarea "Tere, aitäh kirjutamast, teie tagasimakse oli [PERSON_NAME] mingil põhjusel tag…"
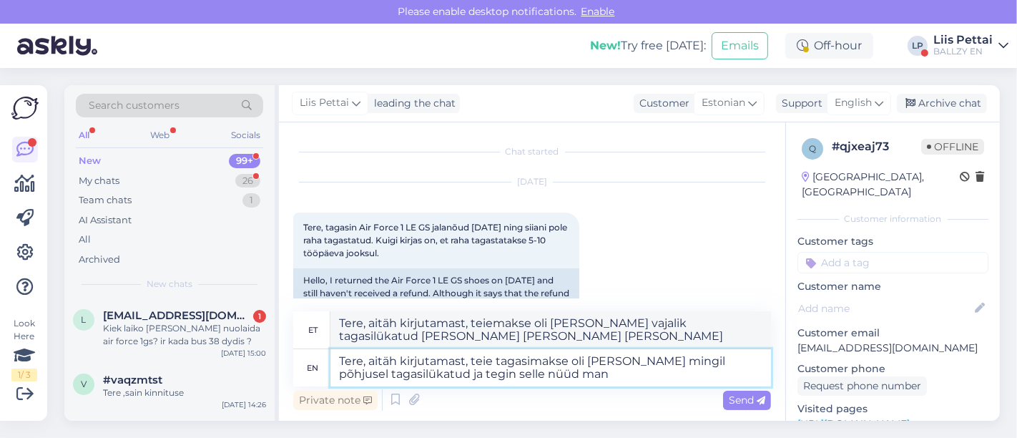
type textarea "Tere, aitäh kirjutamast, teiemakse oli [PERSON_NAME] vajan tagasilükatud [PERSO…"
type textarea "Tere, aitäh kirjutamast, teie tagasimakse oli [PERSON_NAME] mingil põhjusel tag…"
type textarea "Tere, aitäh kirjutamast, teiemakse oli [PERSON_NAME] vajalik tagasilükatud [PER…"
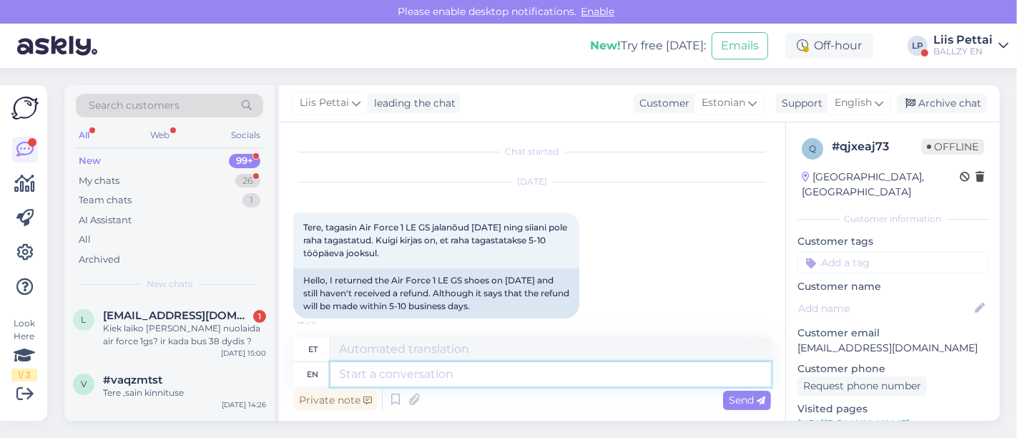
scroll to position [163, 0]
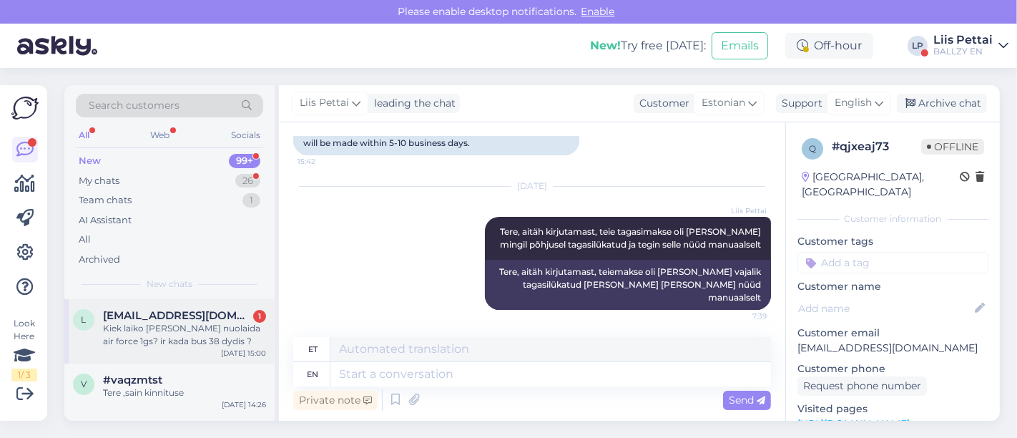
click at [202, 317] on span "[EMAIL_ADDRESS][DOMAIN_NAME]" at bounding box center [177, 315] width 149 height 13
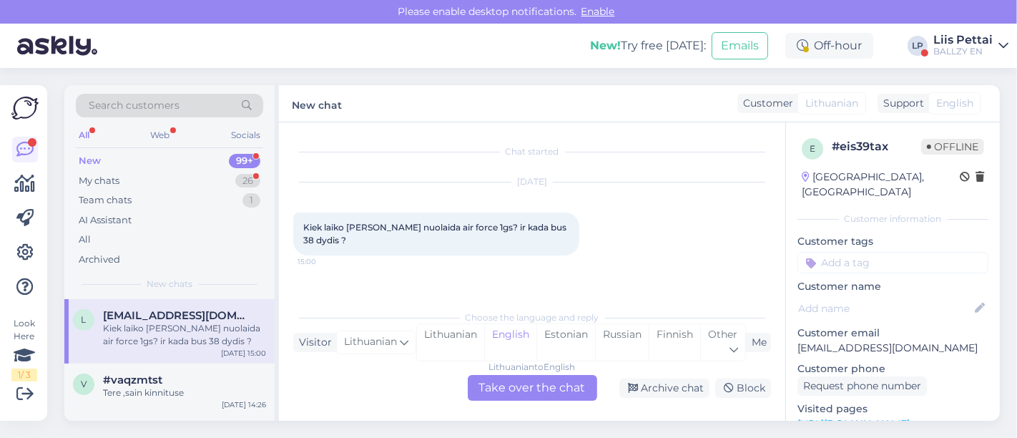
scroll to position [0, 0]
click at [551, 393] on div "Lithuanian to English Take over the chat" at bounding box center [532, 388] width 129 height 26
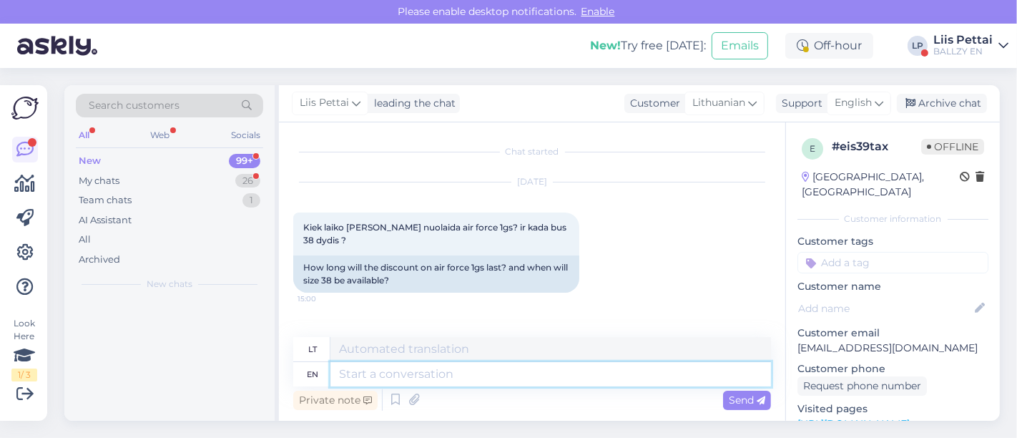
click at [535, 375] on textarea at bounding box center [550, 374] width 440 height 24
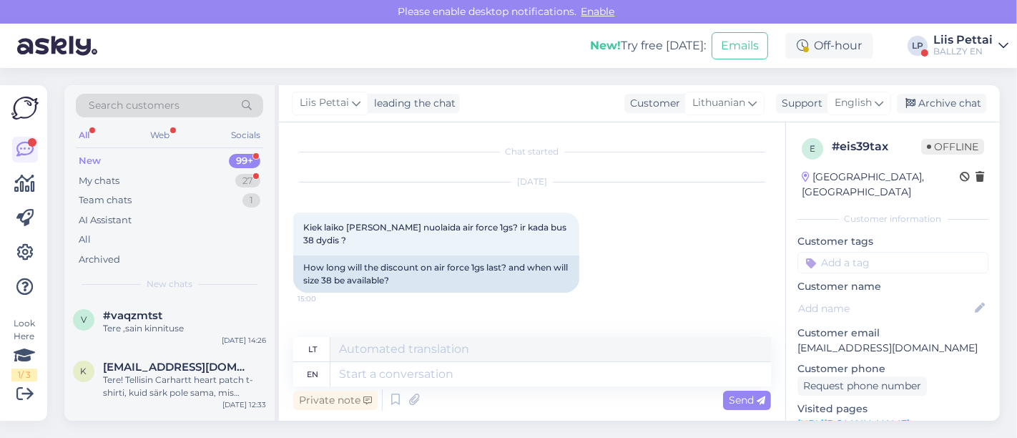
click at [910, 417] on link "[URL][DOMAIN_NAME]" at bounding box center [853, 423] width 112 height 13
click at [451, 369] on textarea at bounding box center [550, 374] width 440 height 24
type textarea "maybe th"
type textarea "galbūt"
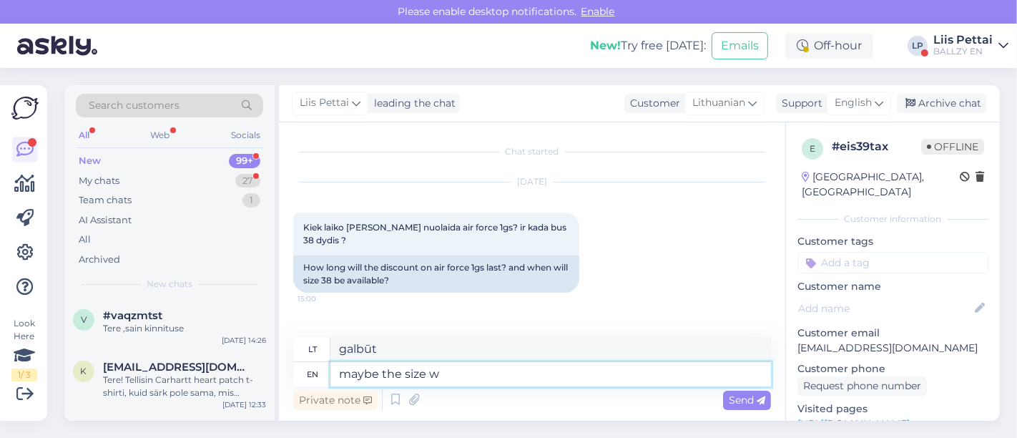
type textarea "maybe the size wi"
type textarea "galbūt dydis"
type textarea "maybe the size will be"
type textarea "galbūt dydis tiks"
type textarea "maybe the size will be al"
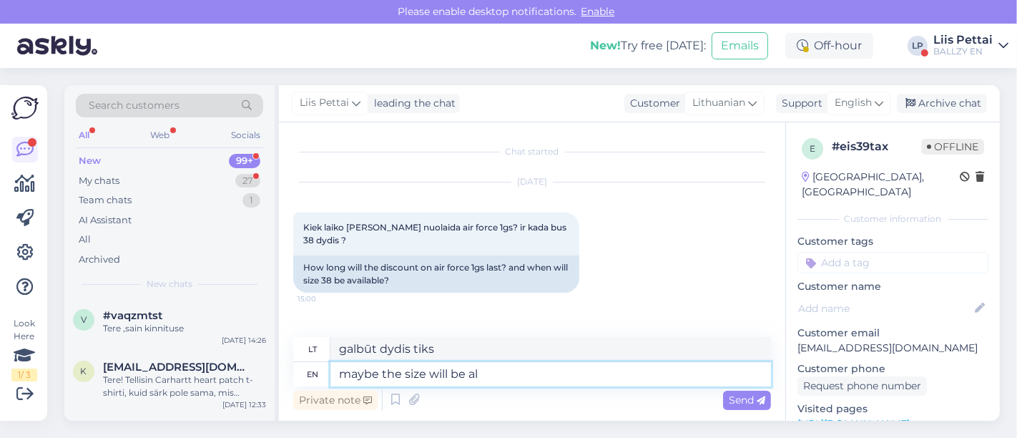
type textarea "galbūt dydis bus"
type textarea "maybe the size will be alive in"
type textarea "galbūt dydis bus gyvas"
type textarea "maybe the size will be alive in"
type textarea "galbūt dydis išliks gyvas"
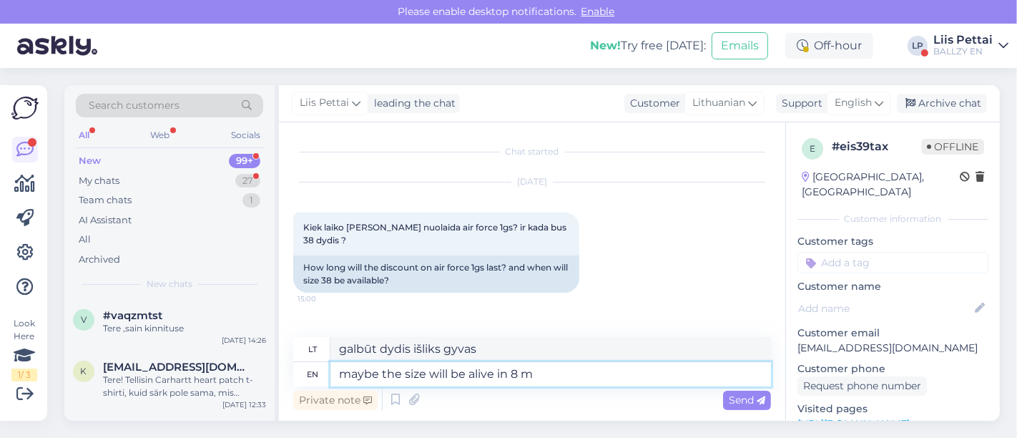
type textarea "maybe the size will be alive in 8 mo"
type textarea "galbūt dydis bus gyvas po 8 metų"
type textarea "maybe the size will be alive [DATE]"
type textarea "galbūt dydis bus gyvas po 8 mėnesių"
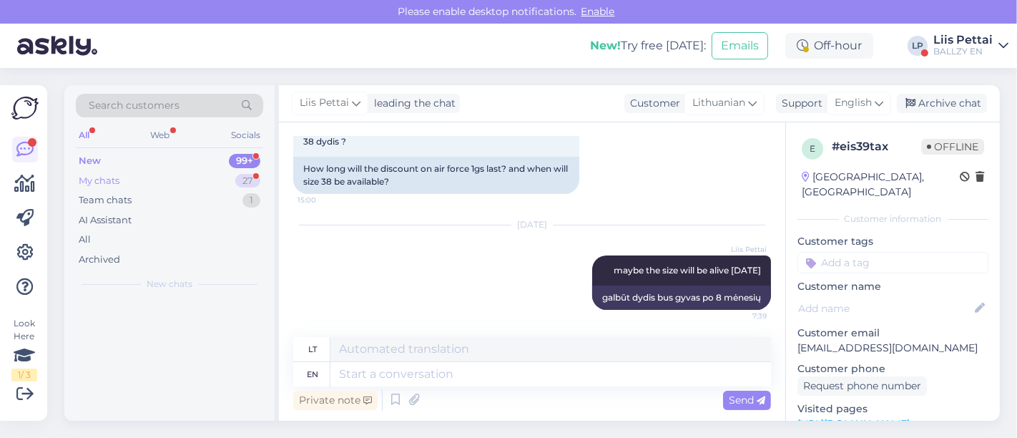
click at [139, 183] on div "My chats 27" at bounding box center [169, 181] width 187 height 20
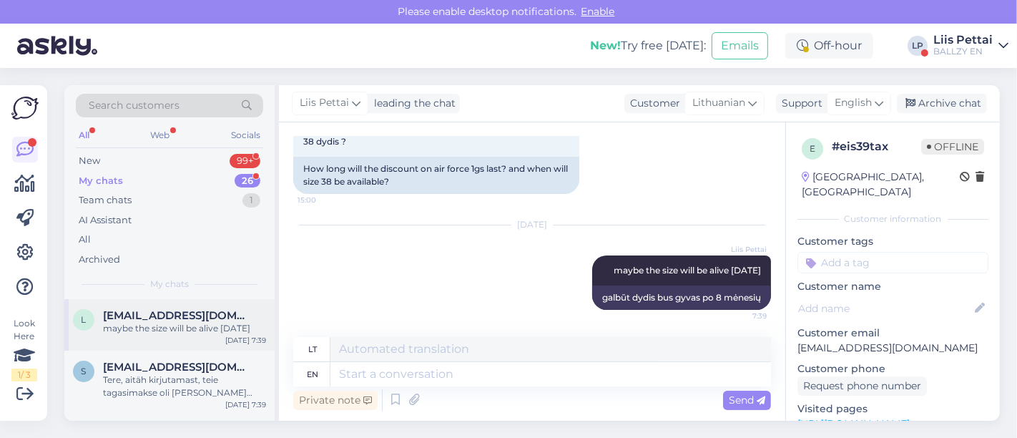
click at [168, 322] on div "maybe the size will be alive [DATE]" at bounding box center [184, 328] width 163 height 13
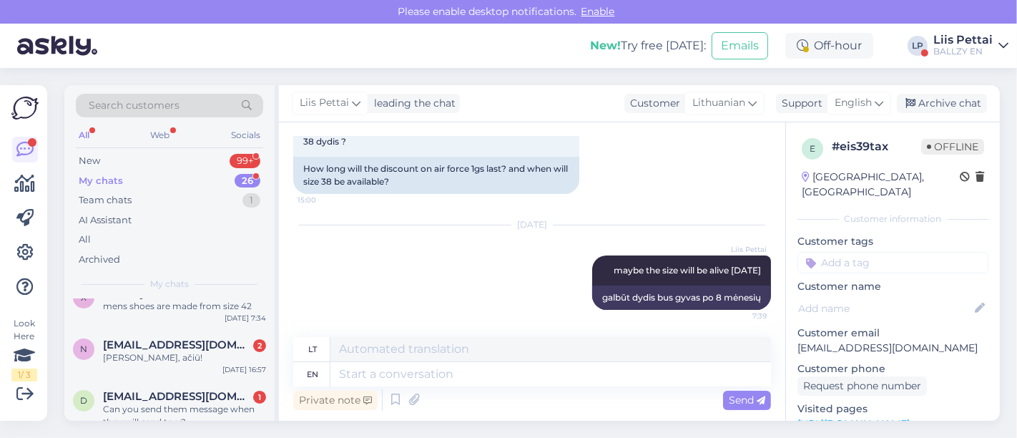
scroll to position [286, 0]
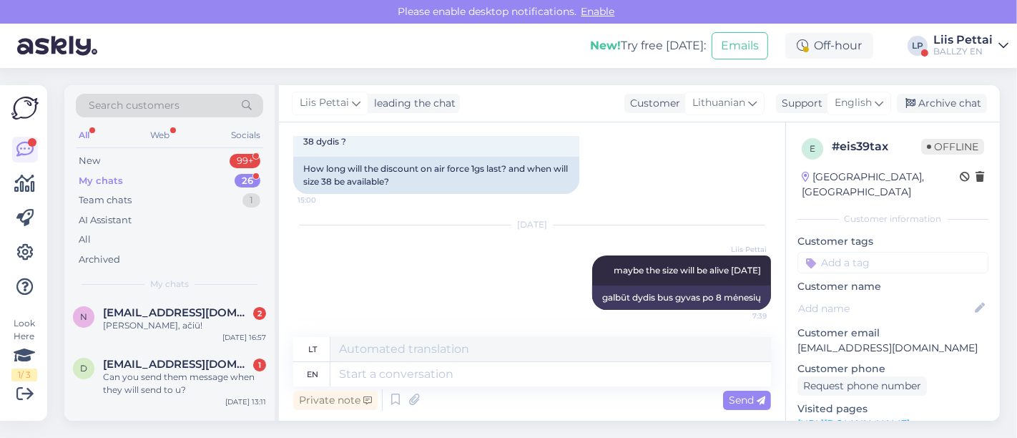
click at [168, 319] on span "[EMAIL_ADDRESS][DOMAIN_NAME]" at bounding box center [177, 312] width 149 height 13
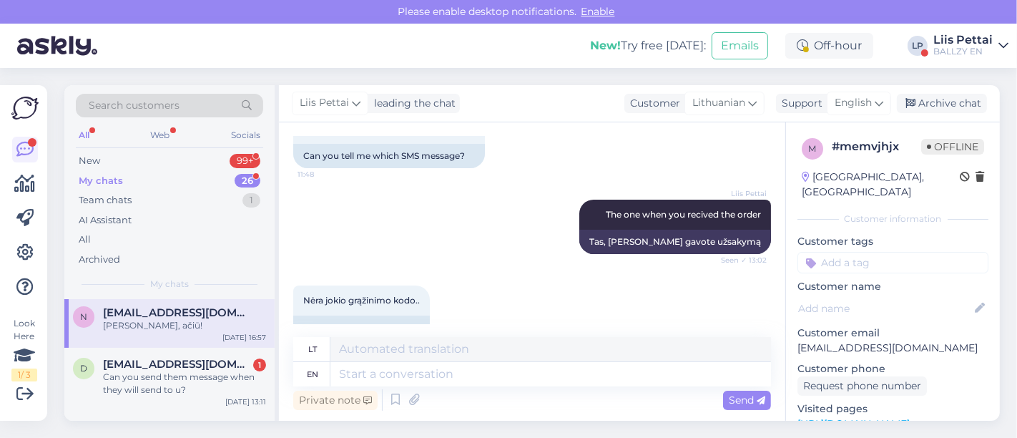
scroll to position [463, 0]
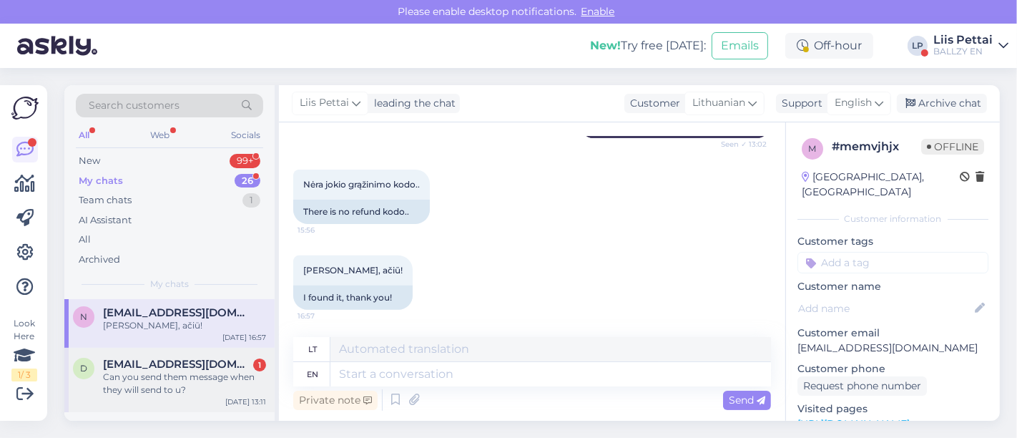
click at [189, 393] on div "Can you send them message when they will send to u?" at bounding box center [184, 383] width 163 height 26
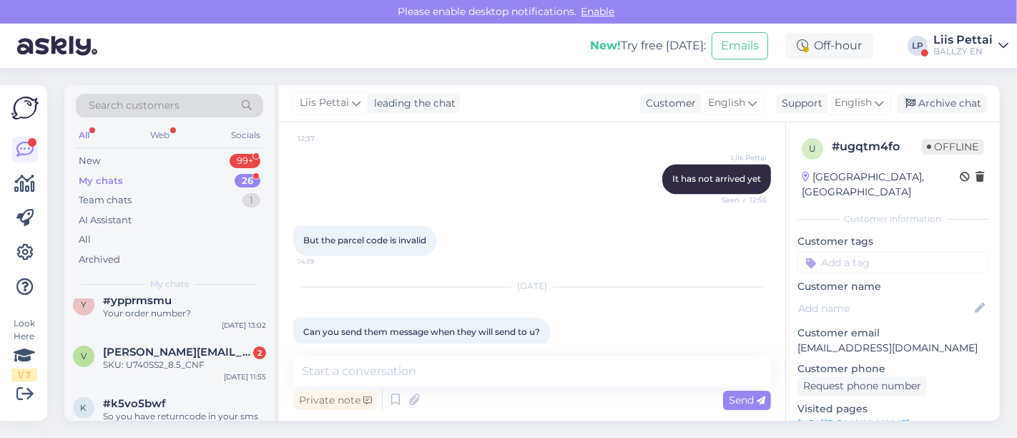
scroll to position [413, 0]
click at [189, 388] on div "v [EMAIL_ADDRESS][DOMAIN_NAME] 2 SKU: U740SS2_8.5_CNF [DATE] 11:55" at bounding box center [169, 362] width 210 height 51
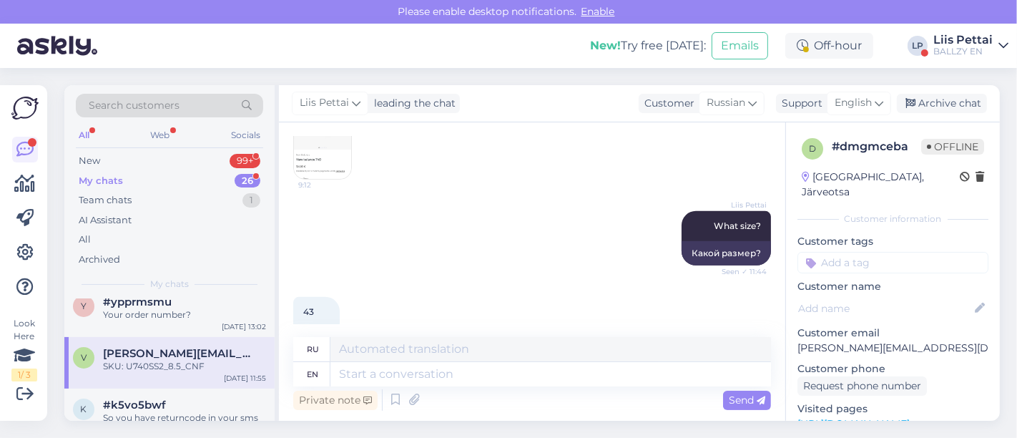
scroll to position [908, 0]
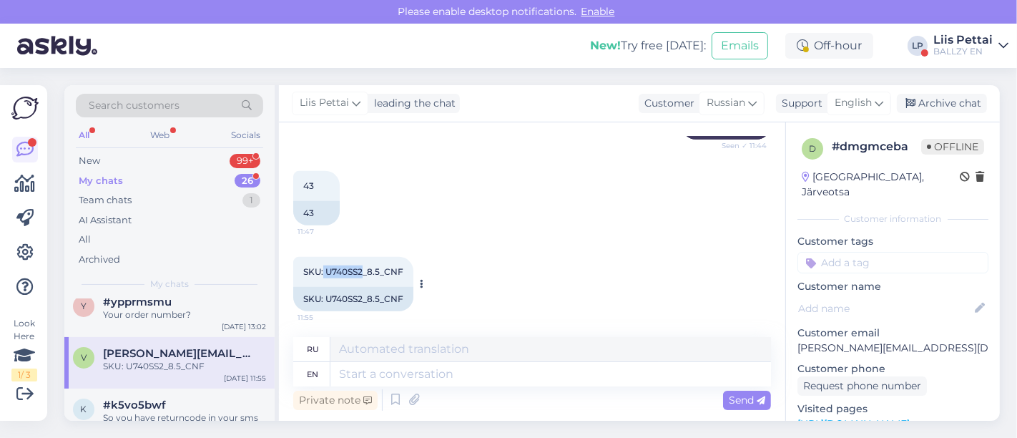
drag, startPoint x: 325, startPoint y: 270, endPoint x: 361, endPoint y: 272, distance: 36.6
click at [361, 272] on span "SKU: U740SS2_8.5_CNF" at bounding box center [353, 271] width 100 height 11
copy span "U740SS2"
click at [416, 369] on textarea at bounding box center [550, 374] width 440 height 24
type textarea "m"
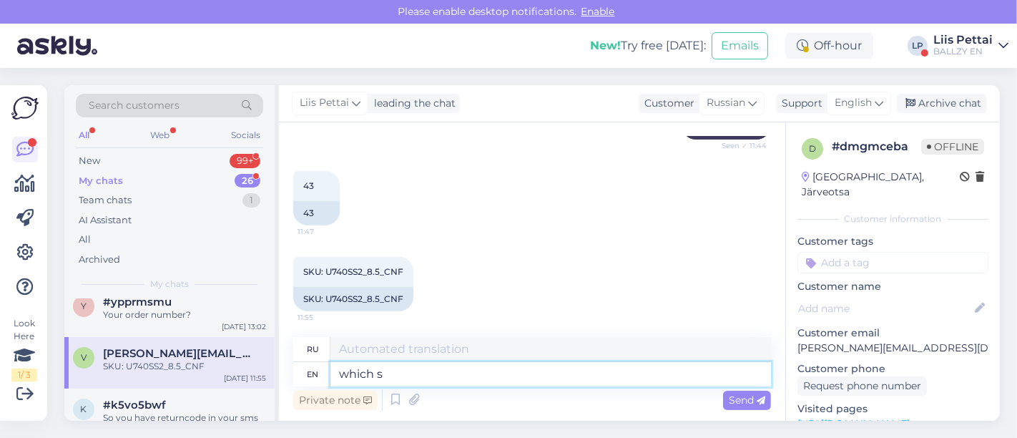
type textarea "which st"
type textarea "который"
type textarea "which store a"
type textarea "какой магазин"
type textarea "which store and"
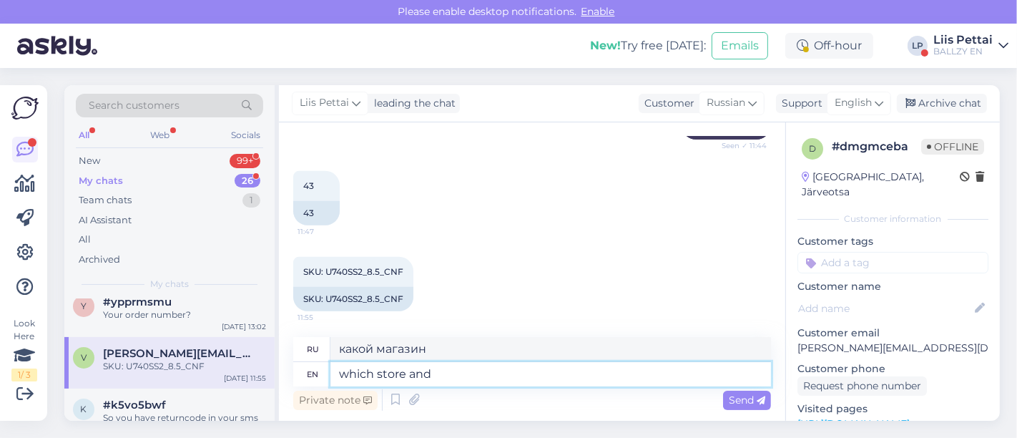
type textarea "который хранит и"
type textarea "which store and what is"
type textarea "какой магазин и что"
type textarea "which store and what is y"
type textarea "какой магазин и что такое"
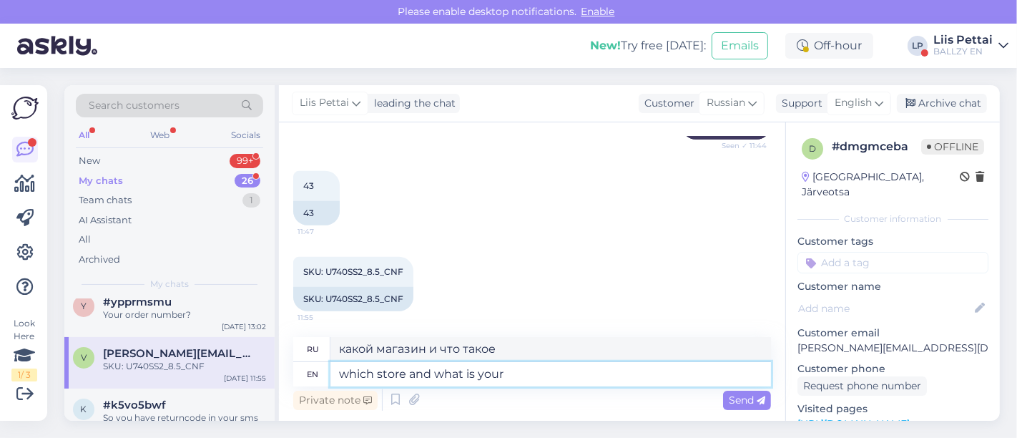
type textarea "which store and what is your p"
type textarea "какой магазин и какой у вас"
type textarea "which store and what is your phone nr"
type textarea "какой магазин и какой у тебя телефон"
type textarea "which store and what is your phone nr?"
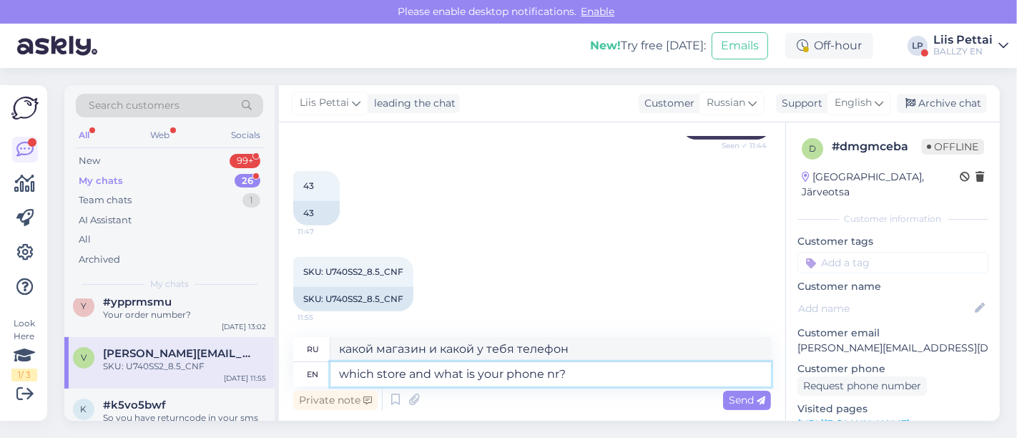
type textarea "какой магазин и какой у вас номер телефона?"
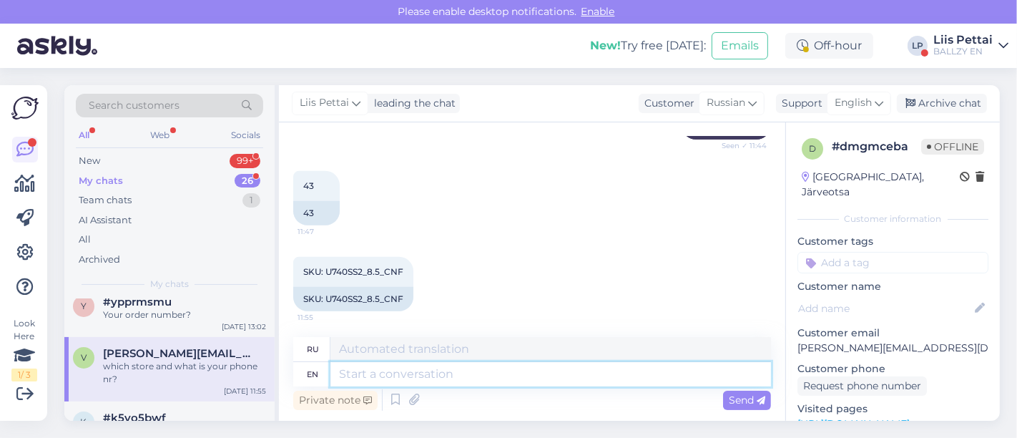
scroll to position [1024, 0]
